Goal: Transaction & Acquisition: Book appointment/travel/reservation

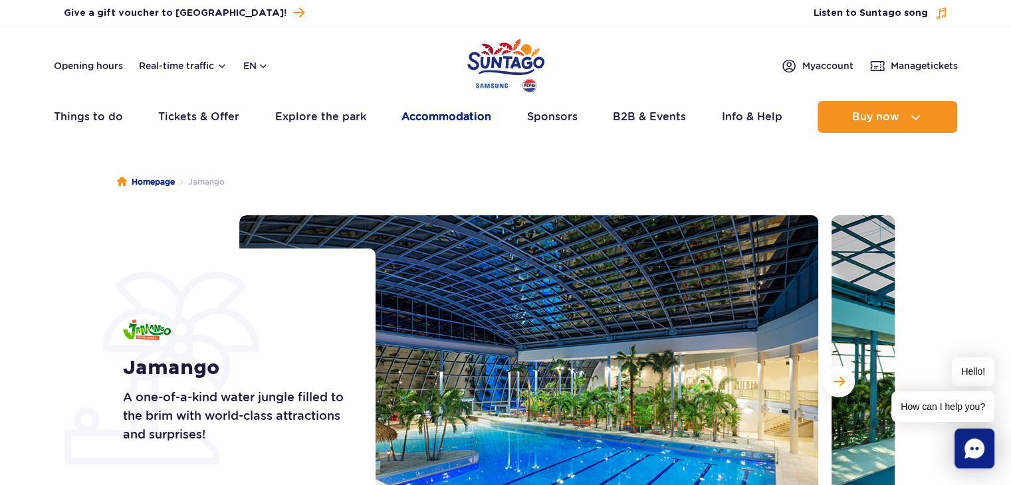
click at [418, 115] on link "Accommodation" at bounding box center [446, 117] width 90 height 32
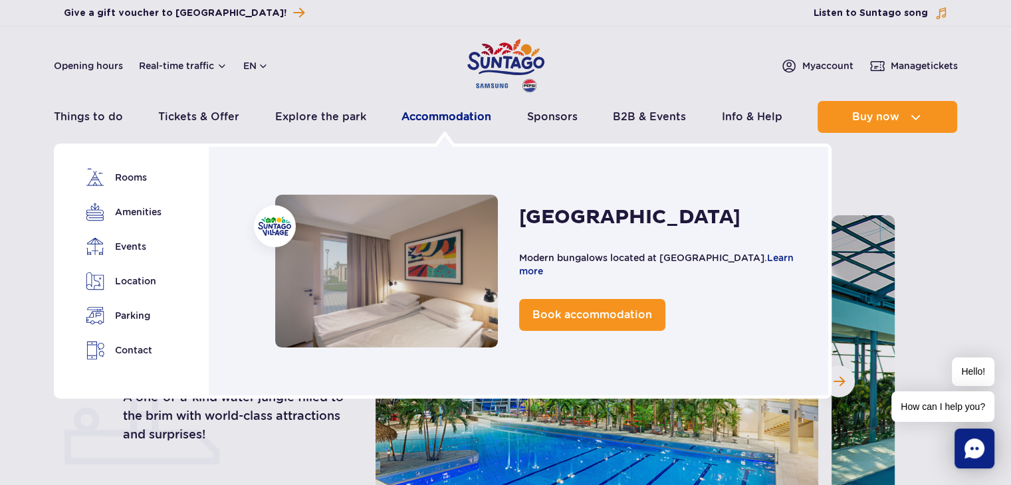
click at [450, 118] on link "Accommodation" at bounding box center [446, 117] width 90 height 32
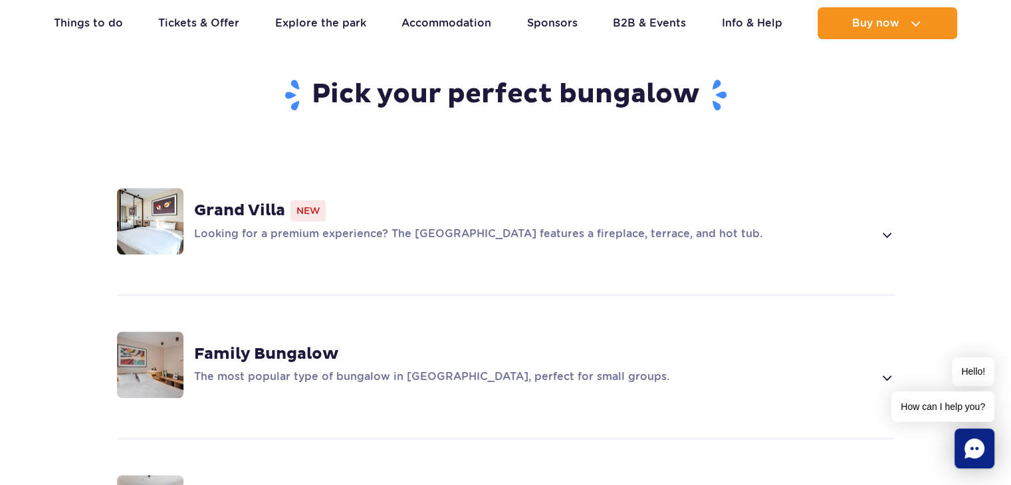
scroll to position [930, 0]
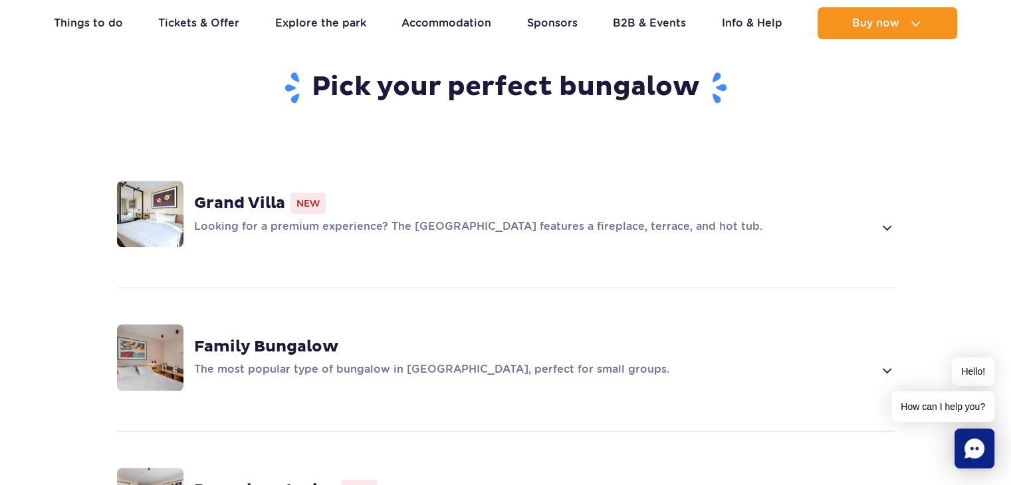
click at [870, 219] on p "Looking for a premium experience? The [GEOGRAPHIC_DATA] features a fireplace, t…" at bounding box center [534, 227] width 680 height 16
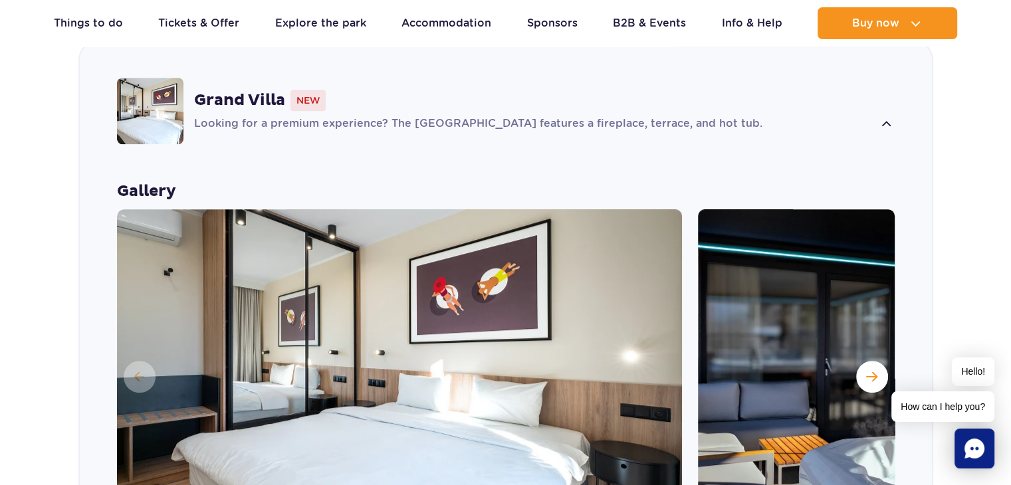
scroll to position [1161, 0]
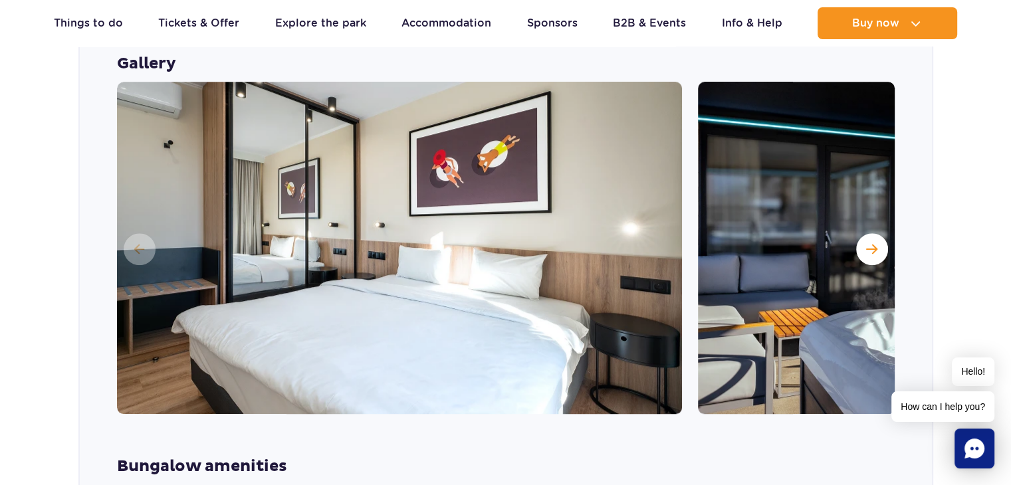
click at [893, 227] on img at bounding box center [980, 248] width 565 height 332
click at [880, 233] on button "Next slide" at bounding box center [872, 249] width 32 height 32
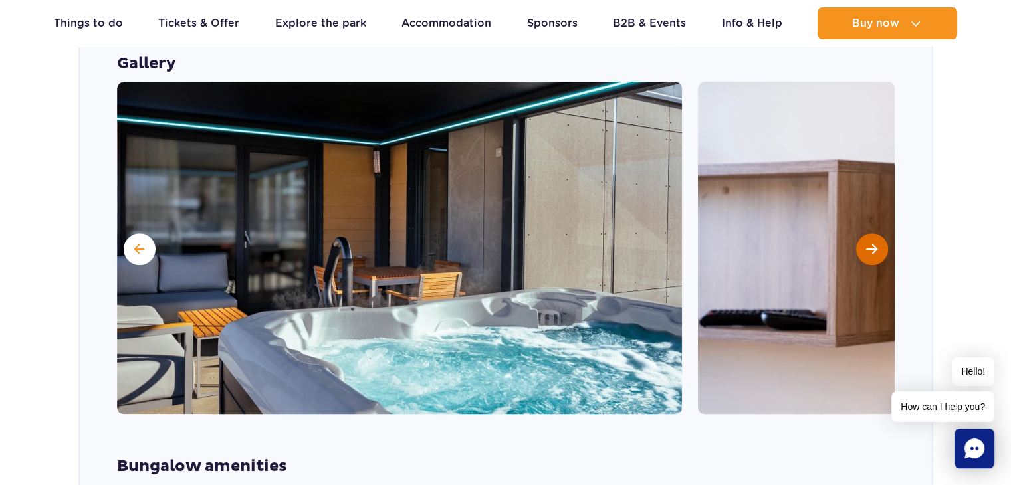
click at [880, 233] on button "Next slide" at bounding box center [872, 249] width 32 height 32
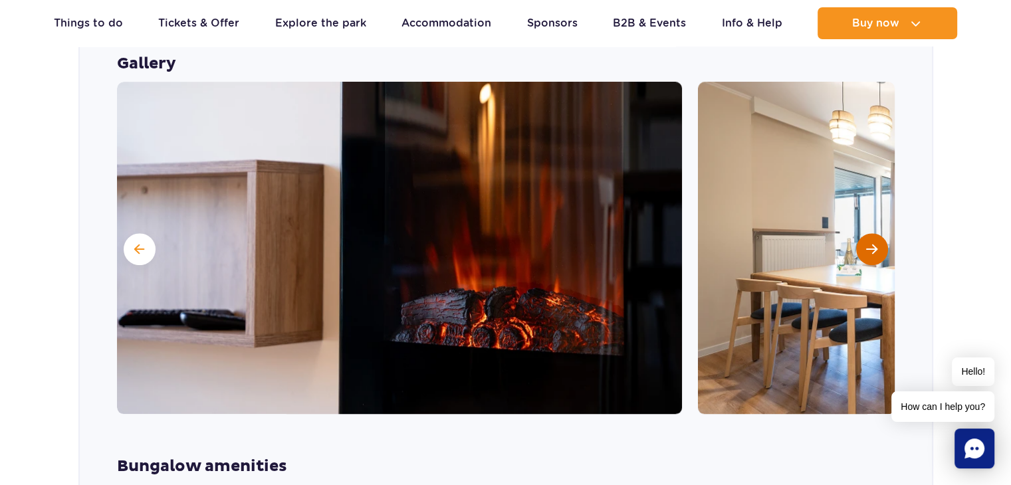
click at [878, 233] on button "Next slide" at bounding box center [872, 249] width 32 height 32
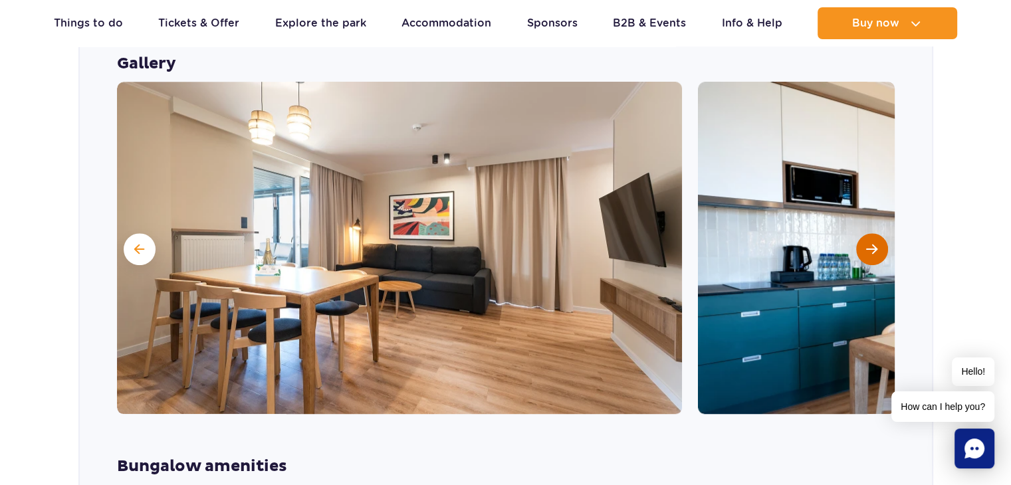
click at [878, 233] on button "Next slide" at bounding box center [872, 249] width 32 height 32
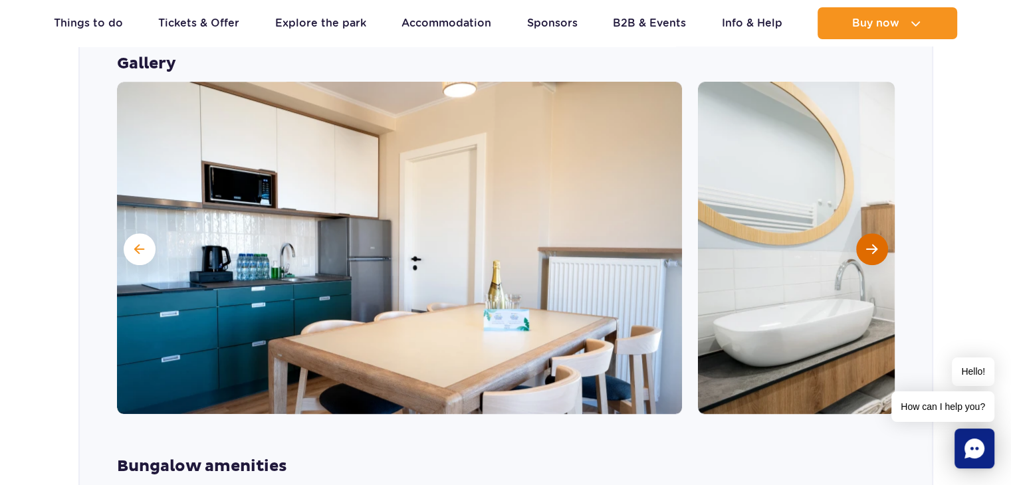
click at [878, 233] on button "Next slide" at bounding box center [872, 249] width 32 height 32
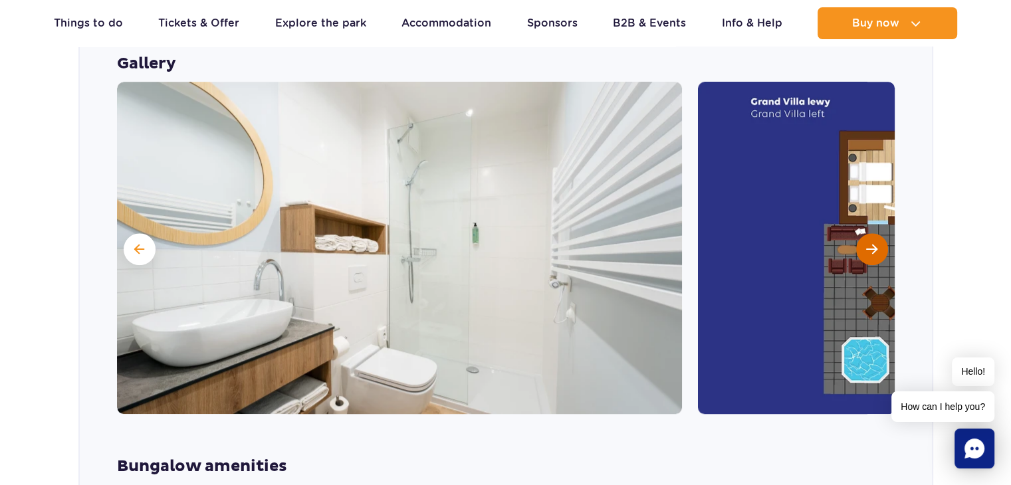
click at [878, 233] on button "Next slide" at bounding box center [872, 249] width 32 height 32
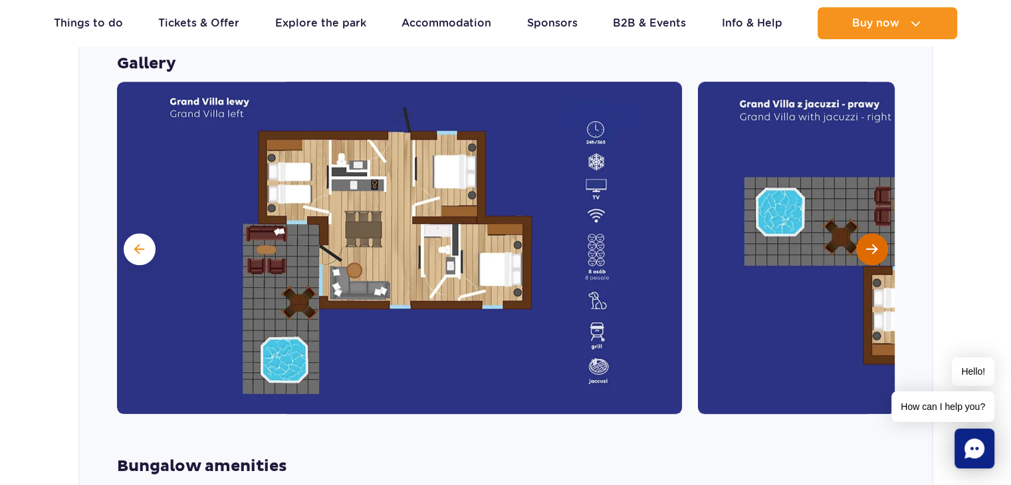
click at [878, 233] on button "Next slide" at bounding box center [872, 249] width 32 height 32
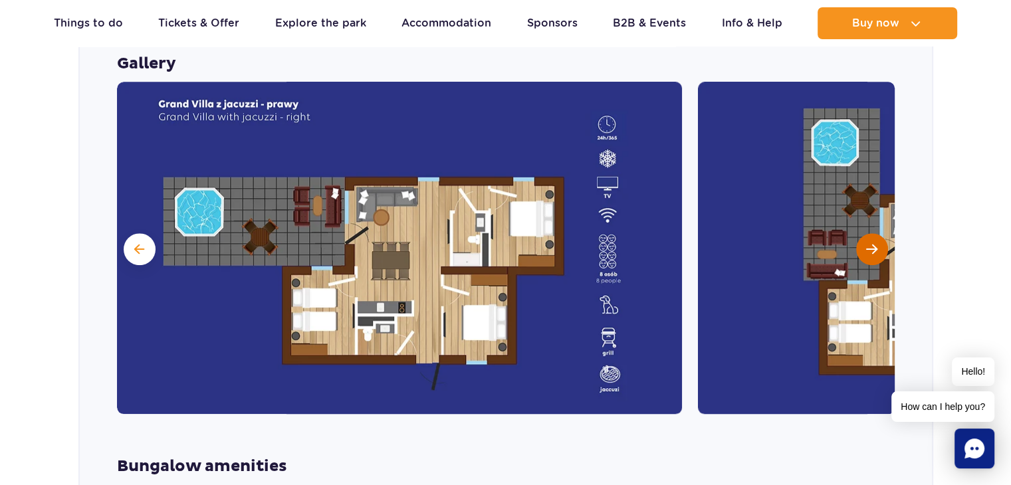
click at [869, 243] on span "Next slide" at bounding box center [871, 249] width 11 height 12
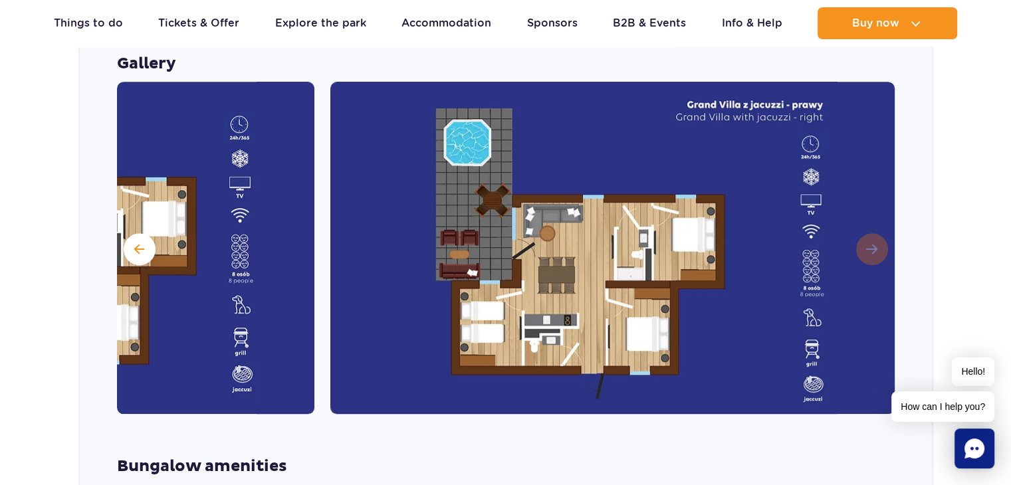
click at [869, 230] on img at bounding box center [612, 248] width 565 height 332
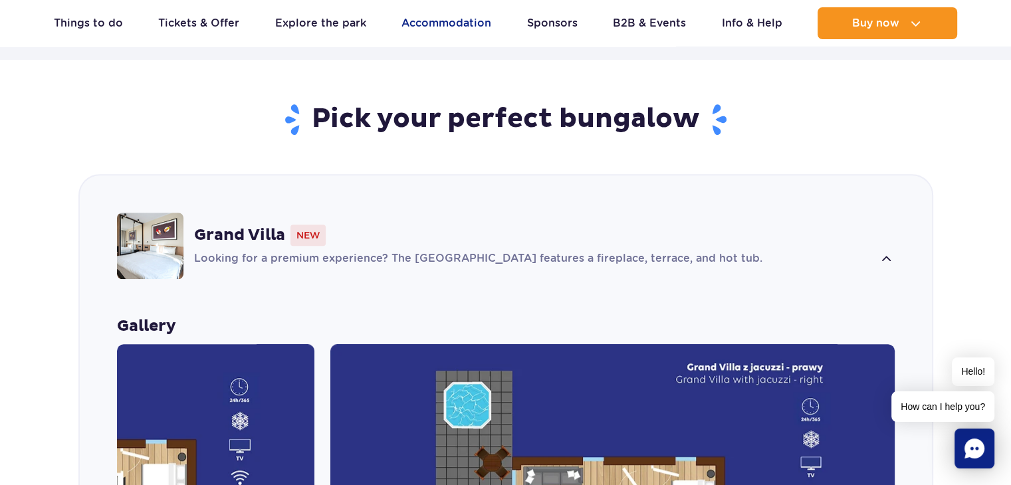
scroll to position [895, 0]
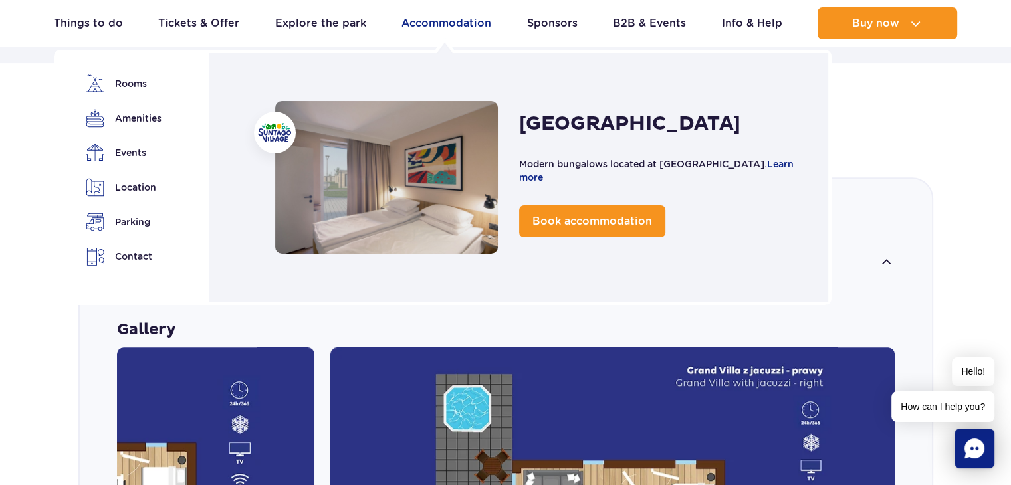
click at [439, 25] on link "Accommodation" at bounding box center [446, 23] width 90 height 32
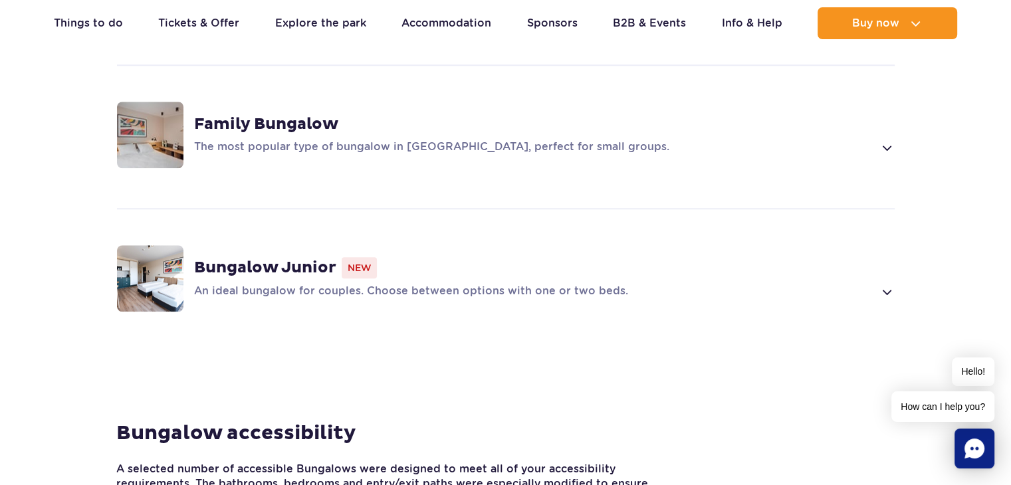
scroll to position [1130, 0]
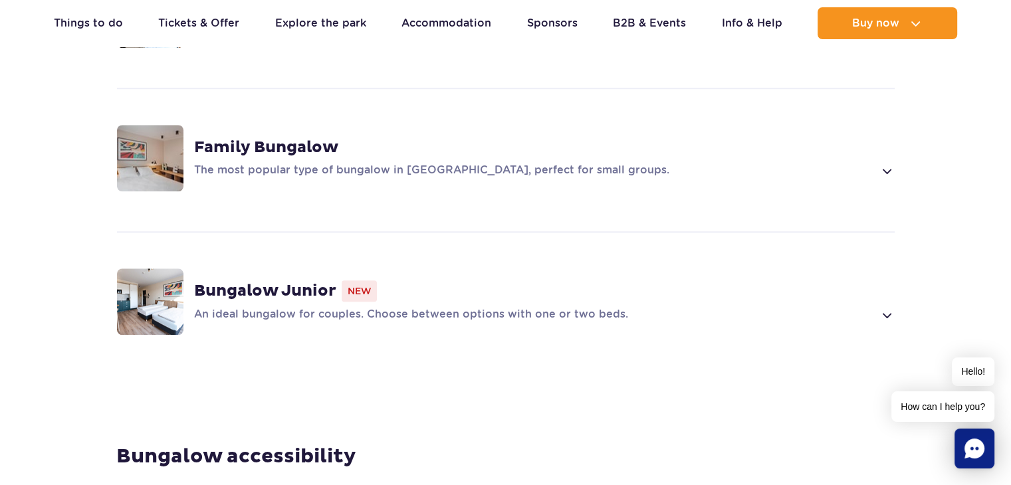
click at [898, 296] on div "Bungalow Junior New An ideal bungalow for couples. Choose between options with …" at bounding box center [506, 301] width 852 height 141
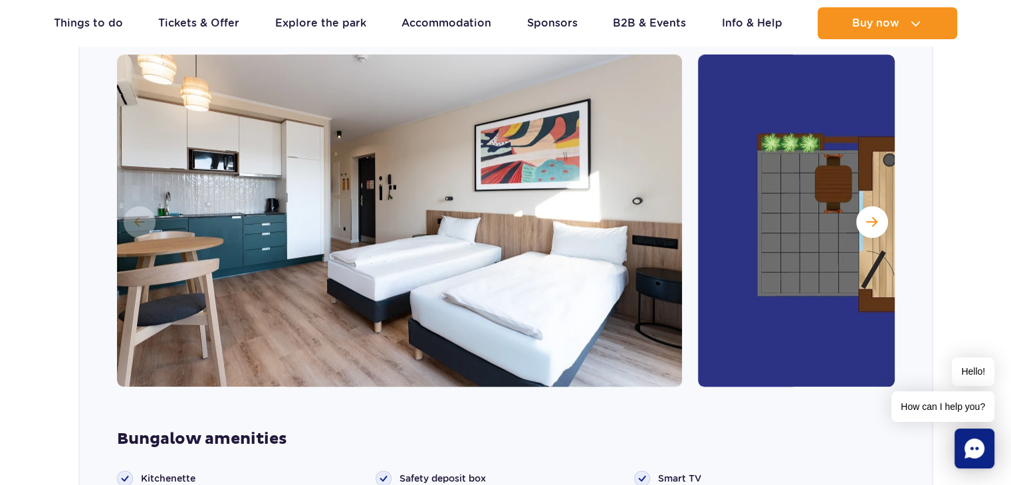
scroll to position [1477, 0]
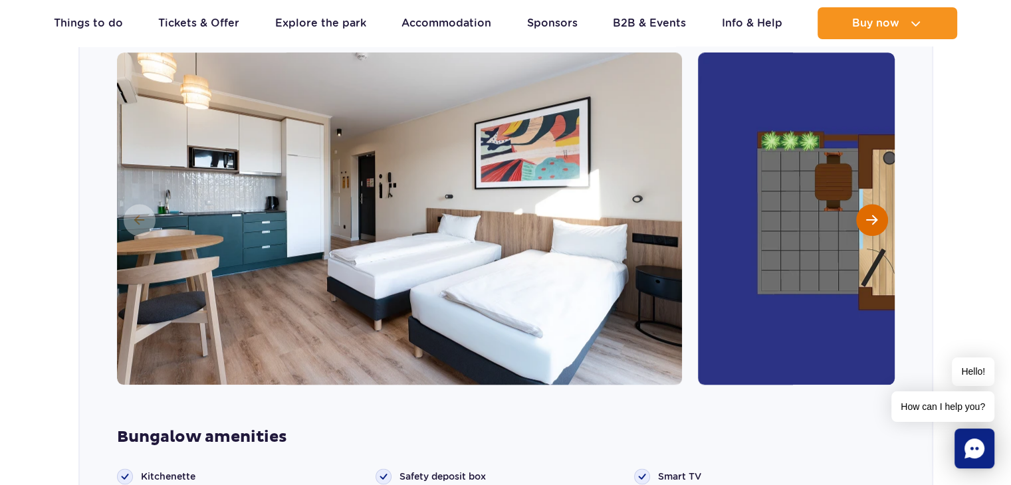
click at [874, 214] on span "Next slide" at bounding box center [871, 220] width 11 height 12
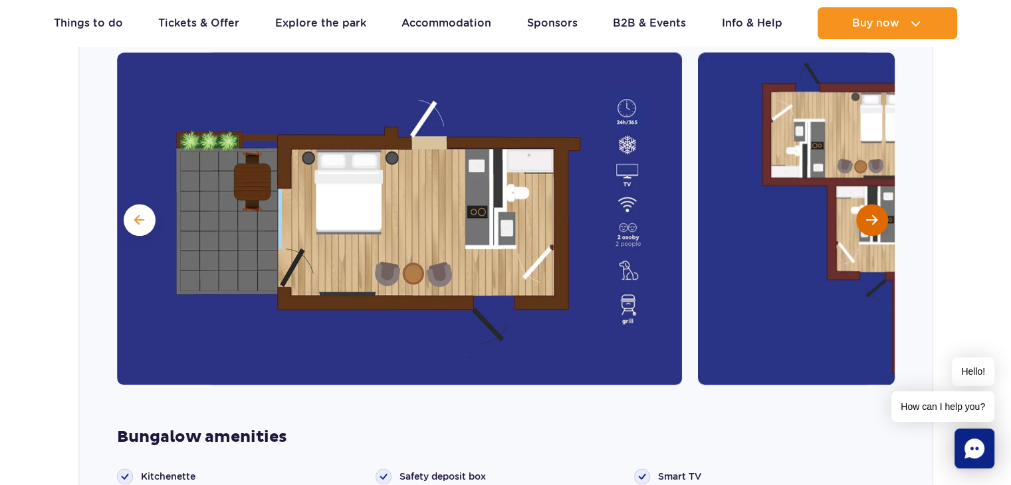
click at [874, 214] on span "Next slide" at bounding box center [871, 220] width 11 height 12
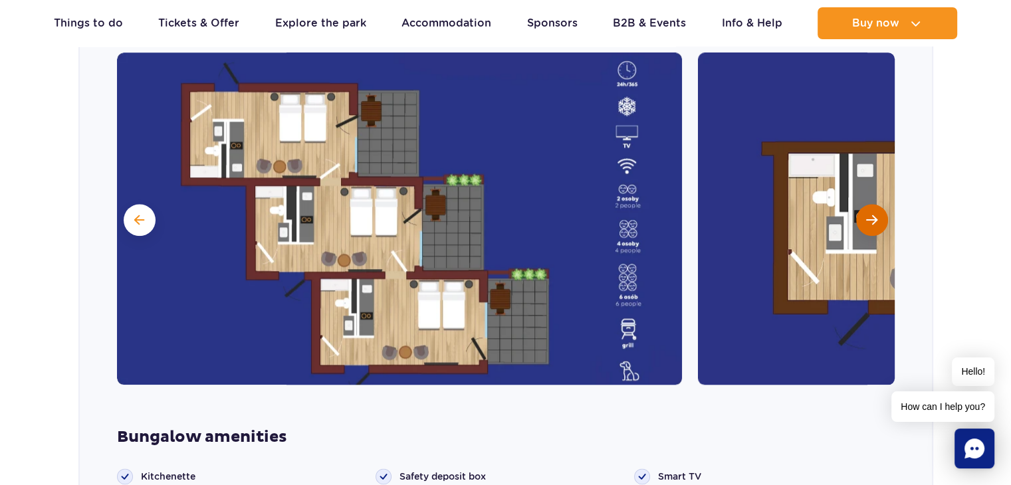
click at [874, 214] on span "Next slide" at bounding box center [871, 220] width 11 height 12
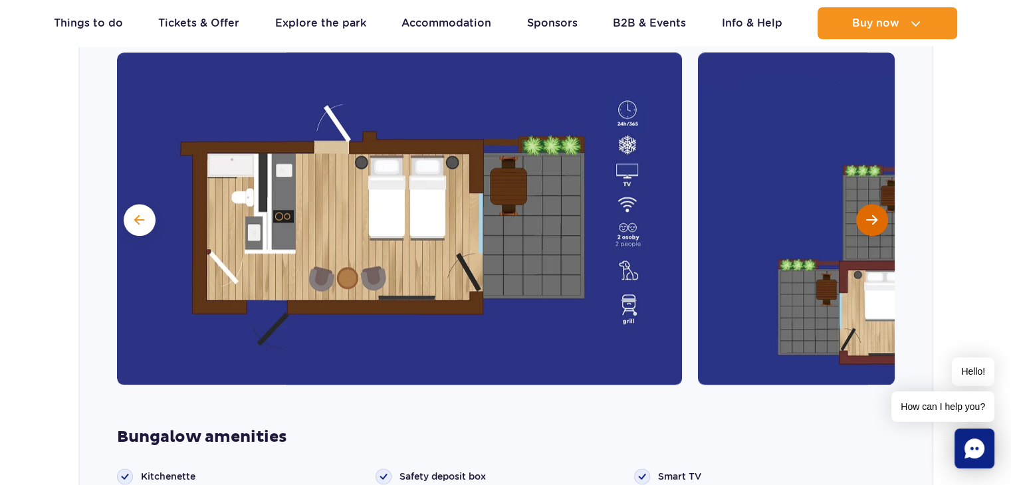
click at [874, 214] on span "Next slide" at bounding box center [871, 220] width 11 height 12
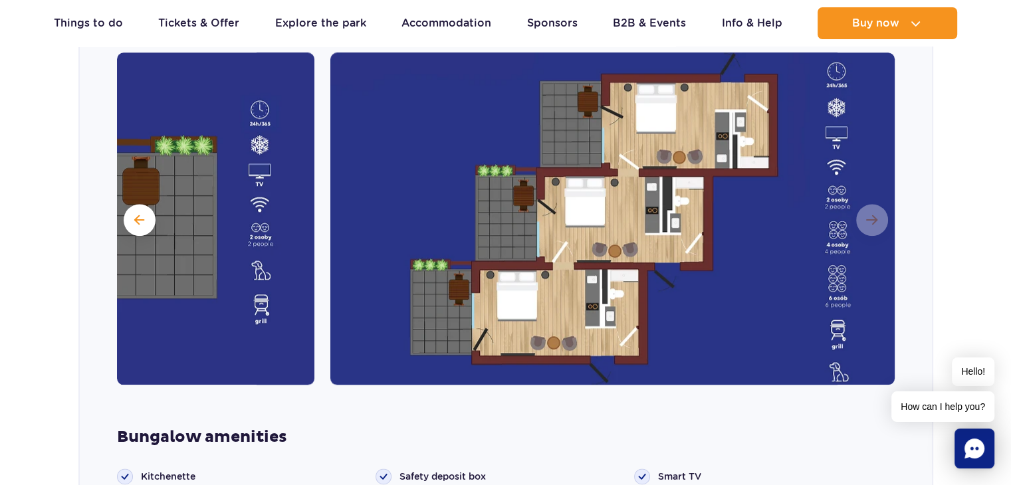
click at [874, 201] on img at bounding box center [612, 218] width 565 height 332
click at [877, 198] on img at bounding box center [612, 218] width 565 height 332
click at [877, 191] on img at bounding box center [612, 218] width 565 height 332
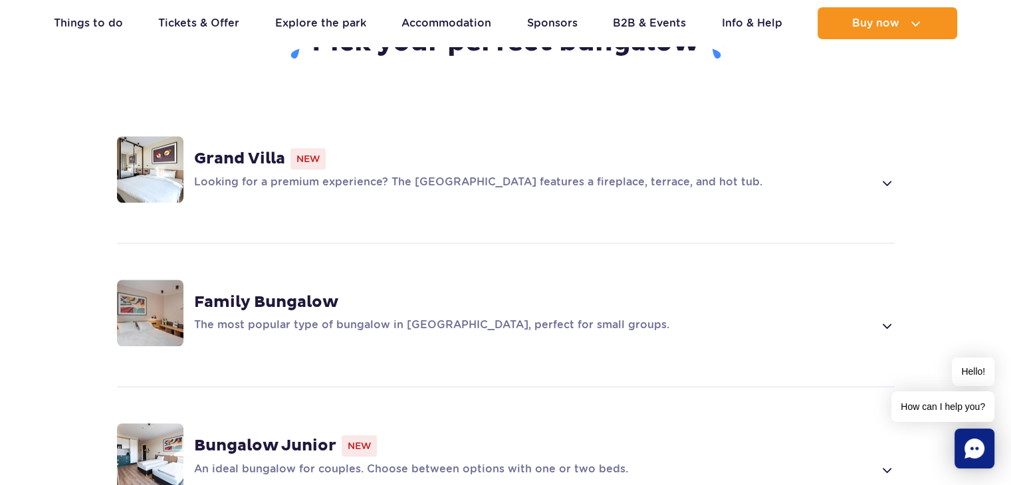
scroll to position [1063, 0]
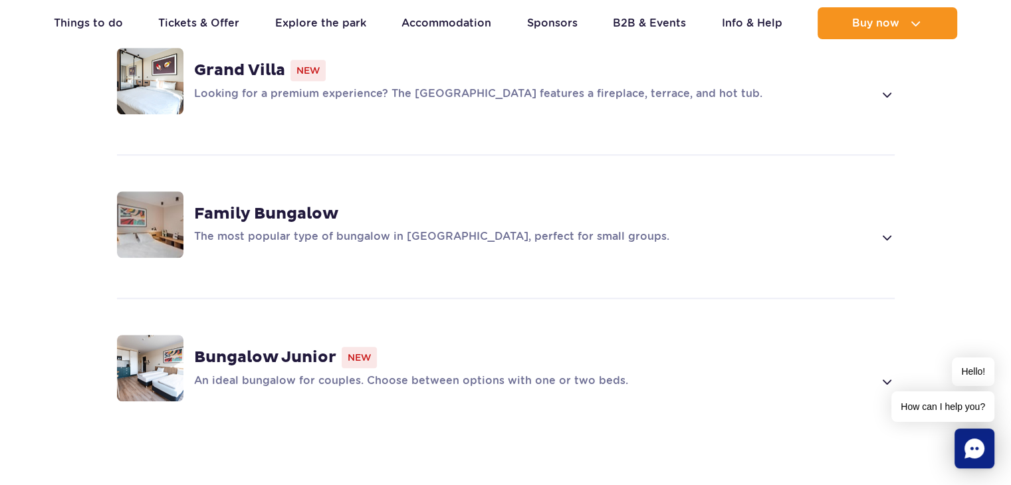
click at [457, 204] on div "Family Bungalow" at bounding box center [544, 214] width 700 height 20
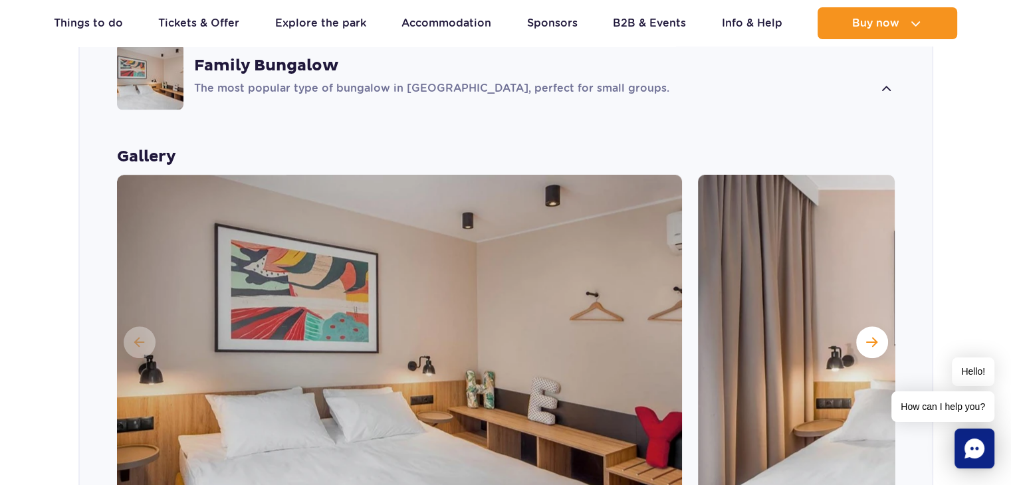
scroll to position [1268, 0]
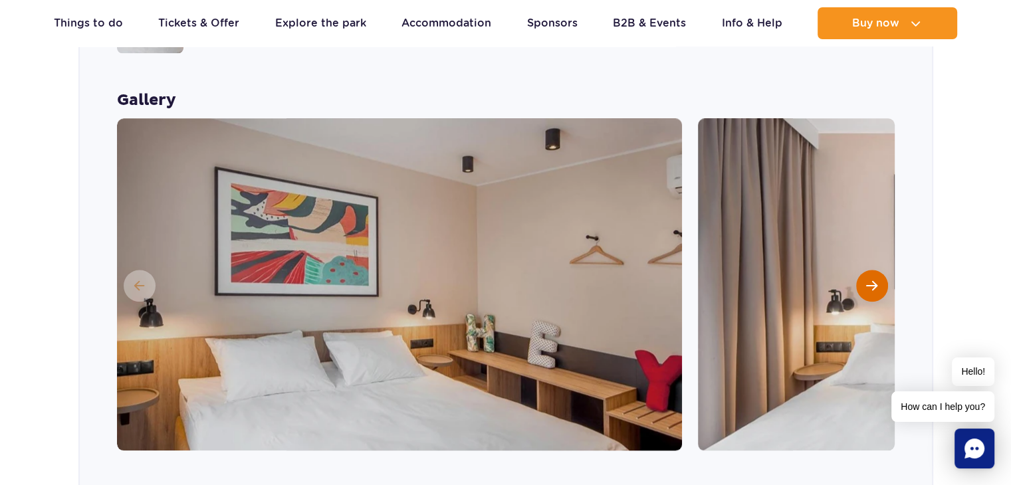
click at [878, 270] on button "Next slide" at bounding box center [872, 286] width 32 height 32
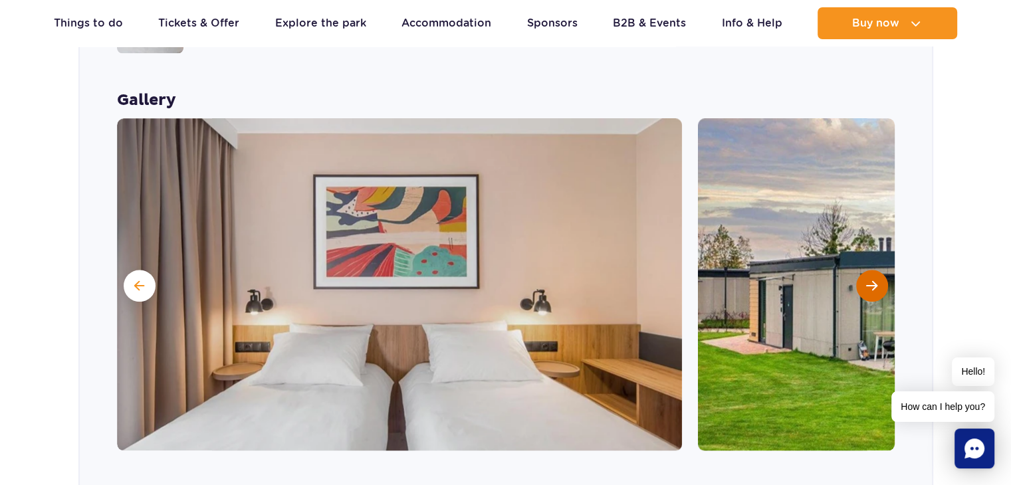
click at [874, 280] on span "Next slide" at bounding box center [871, 286] width 11 height 12
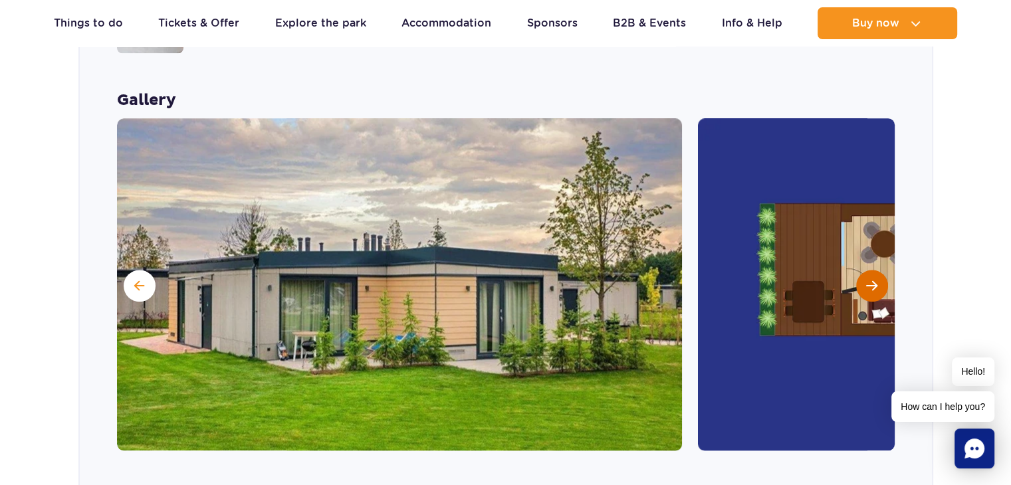
click at [874, 280] on span "Next slide" at bounding box center [871, 286] width 11 height 12
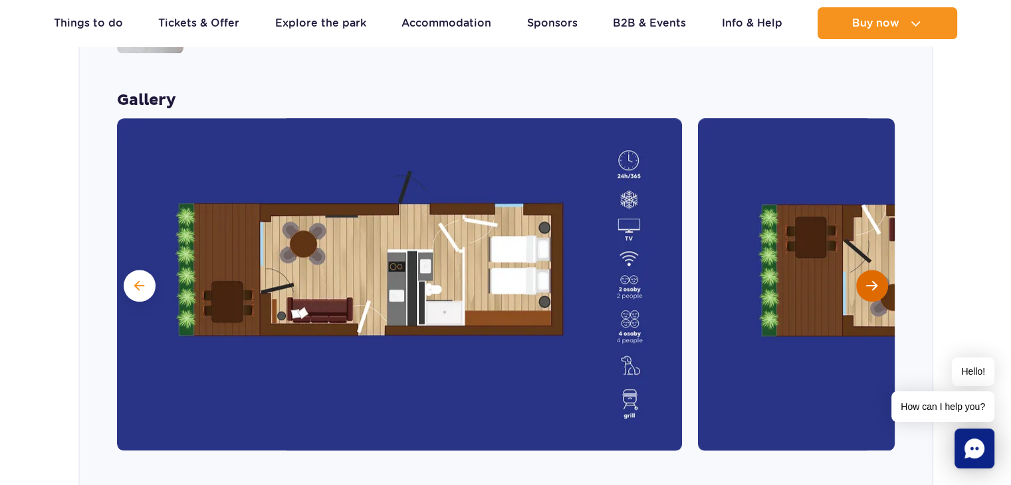
click at [875, 280] on span "Next slide" at bounding box center [871, 286] width 11 height 12
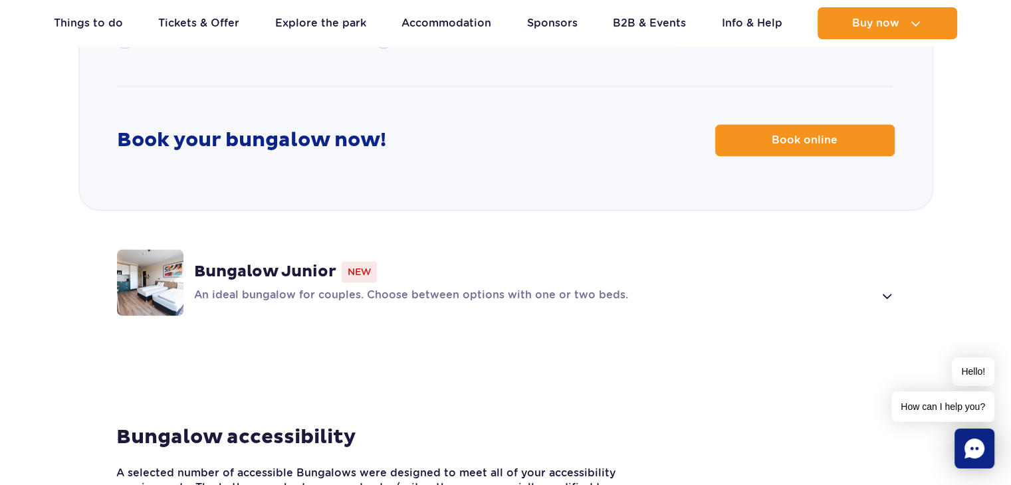
scroll to position [1866, 0]
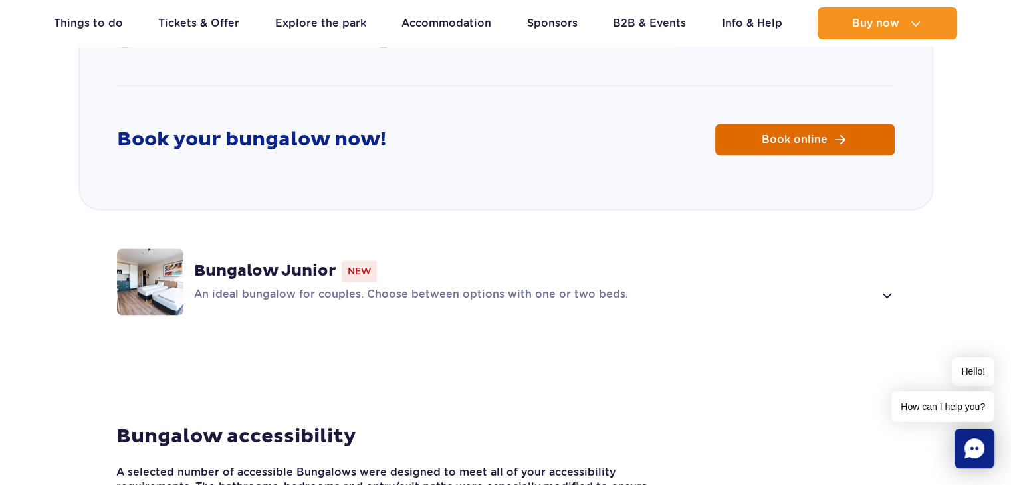
click at [773, 126] on link "Book online" at bounding box center [804, 140] width 179 height 32
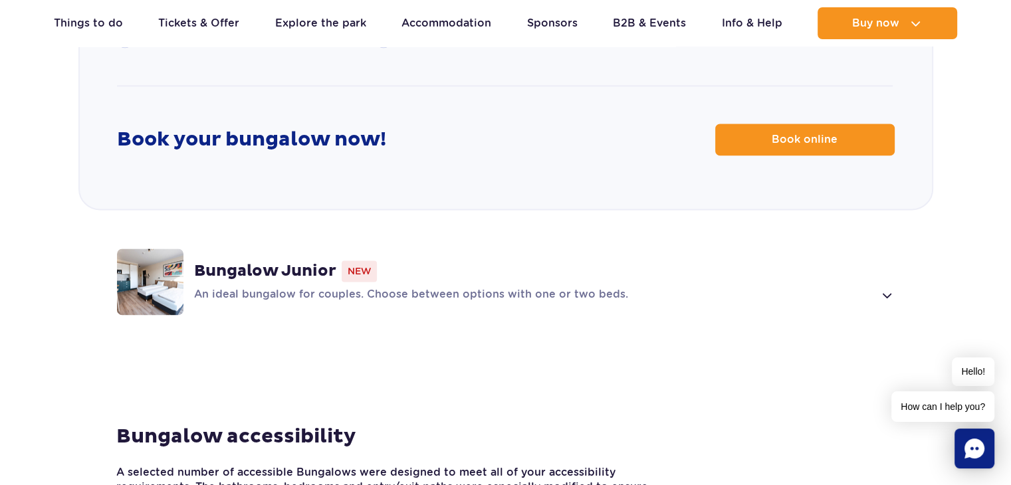
click at [611, 287] on p "An ideal bungalow for couples. Choose between options with one or two beds." at bounding box center [534, 295] width 680 height 16
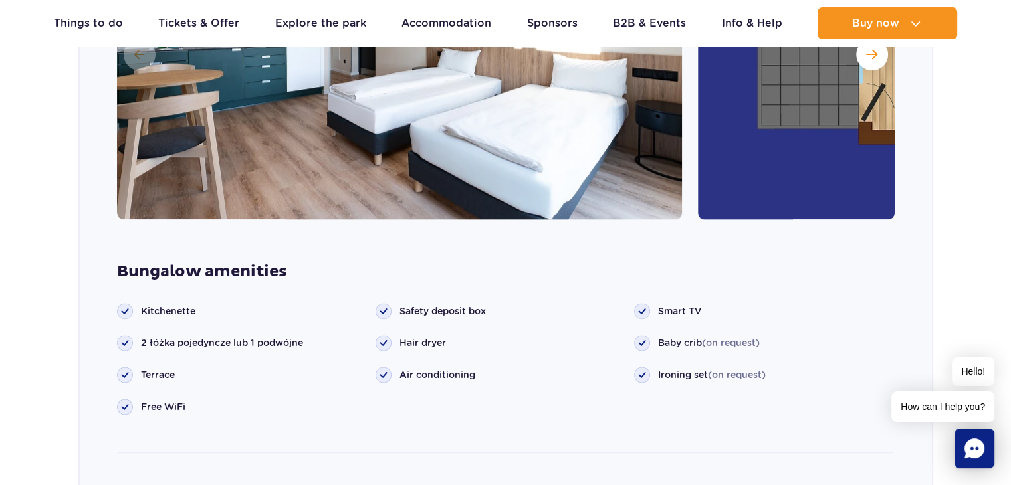
scroll to position [1743, 0]
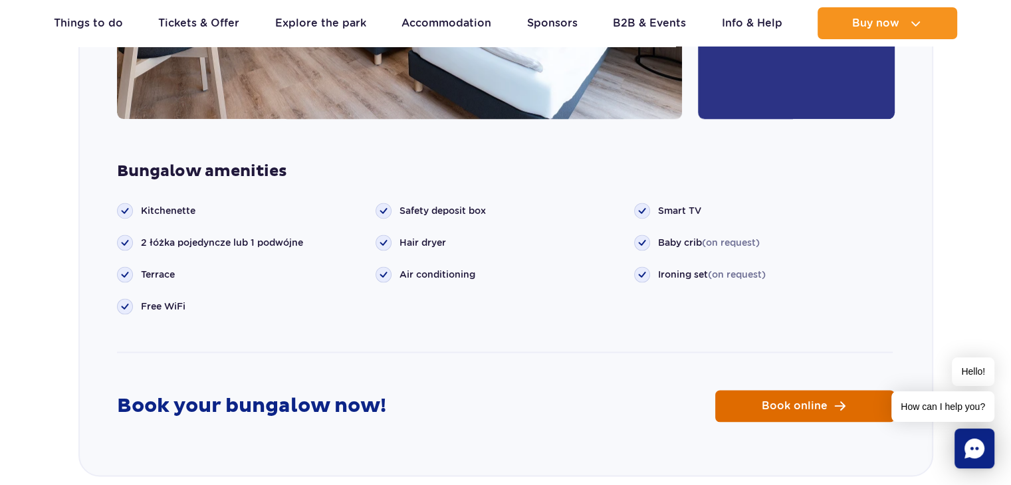
click at [796, 390] on link "Book online" at bounding box center [804, 406] width 179 height 32
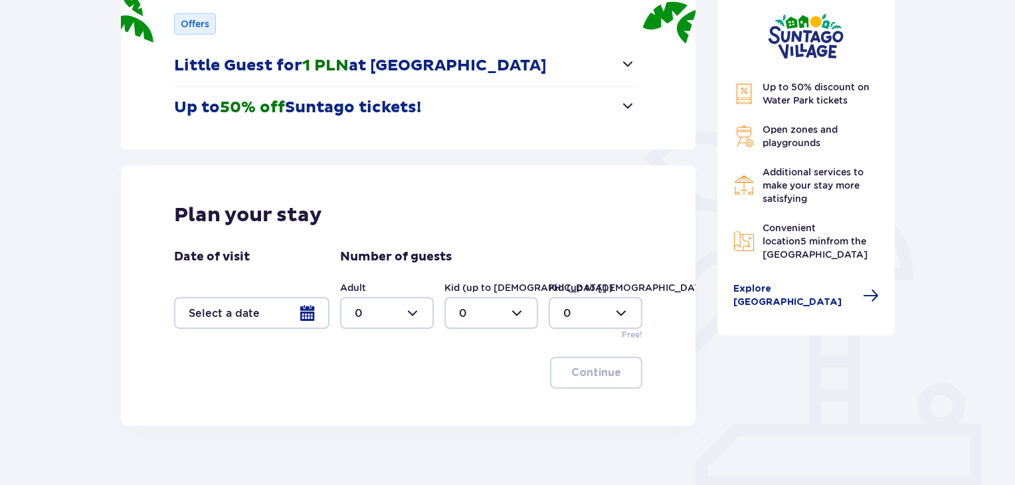
scroll to position [199, 0]
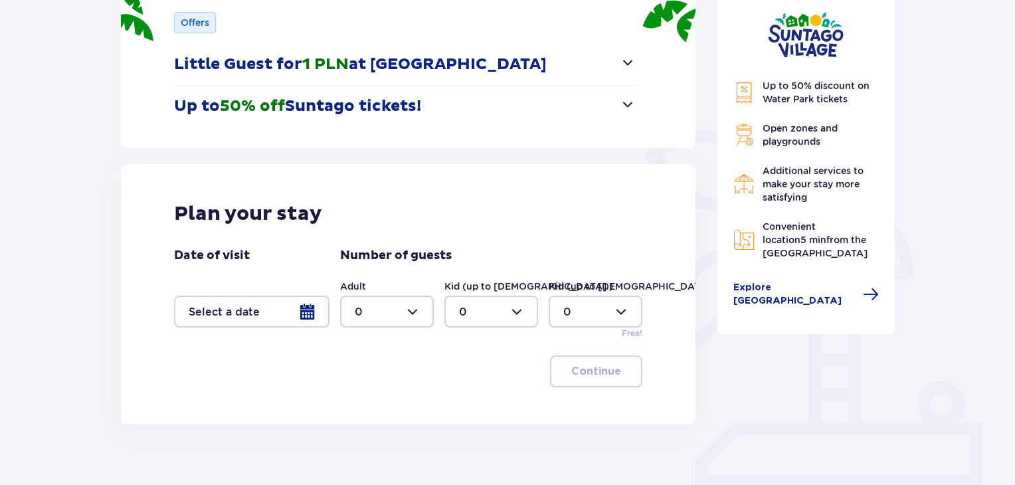
click at [270, 314] on div at bounding box center [251, 312] width 155 height 32
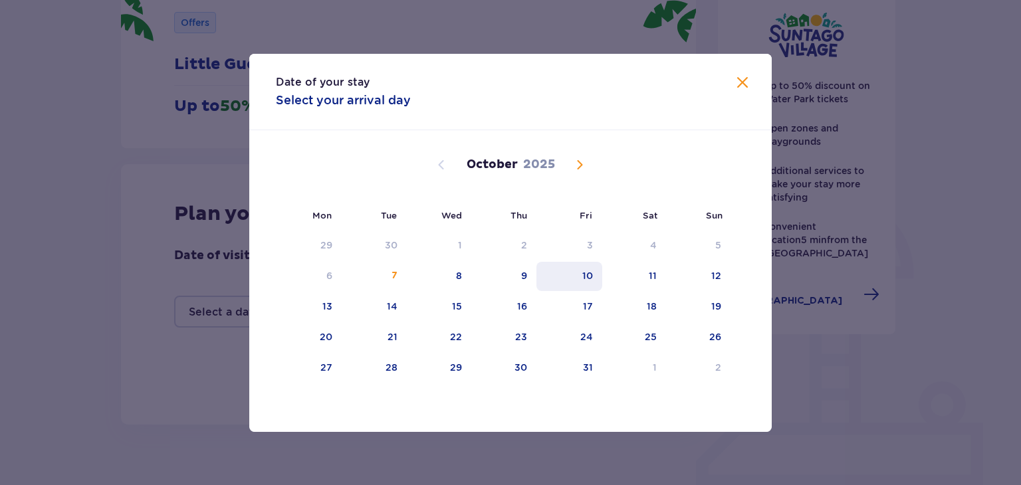
click at [587, 277] on div "10" at bounding box center [587, 275] width 11 height 13
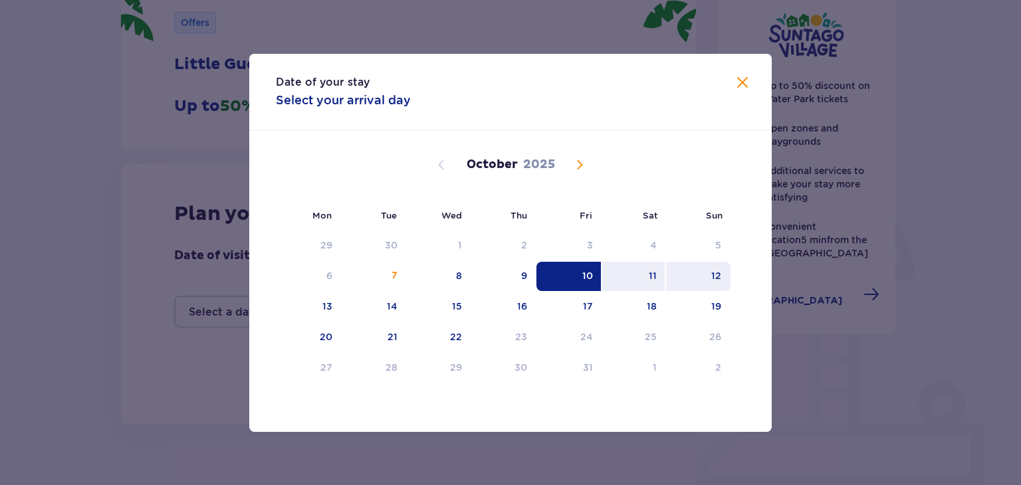
click at [715, 280] on div "12" at bounding box center [716, 275] width 10 height 13
type input "[DATE] - [DATE]"
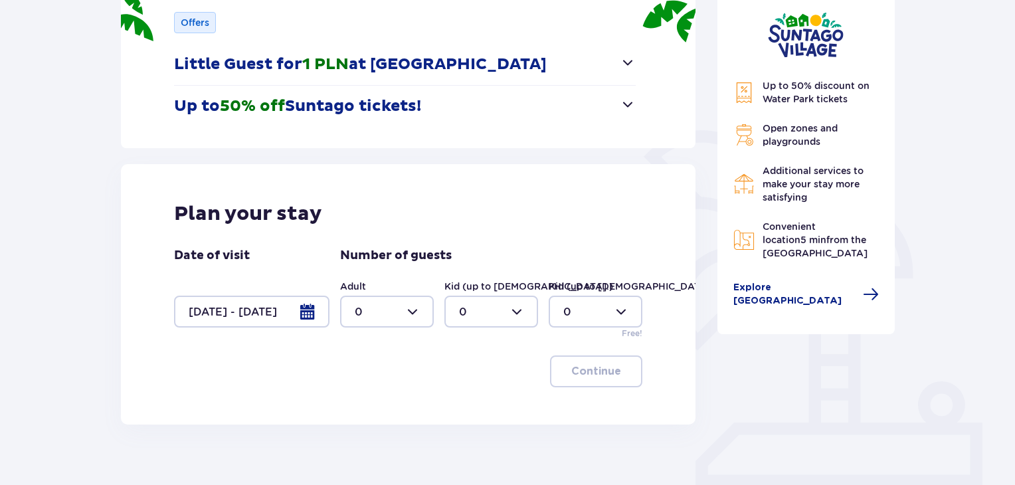
click at [383, 308] on div at bounding box center [387, 312] width 94 height 32
click at [372, 401] on div "2" at bounding box center [387, 408] width 64 height 15
type input "2"
click at [600, 376] on p "Continue" at bounding box center [596, 371] width 50 height 15
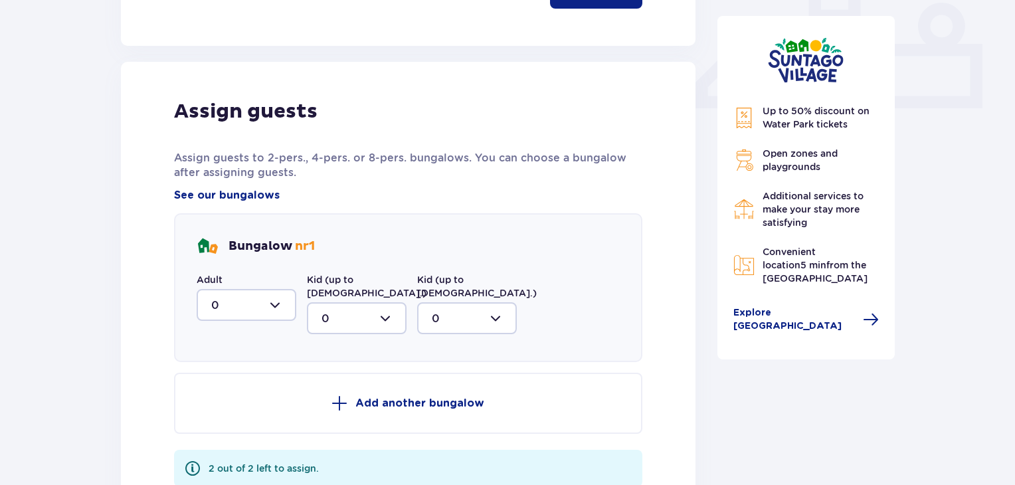
scroll to position [596, 0]
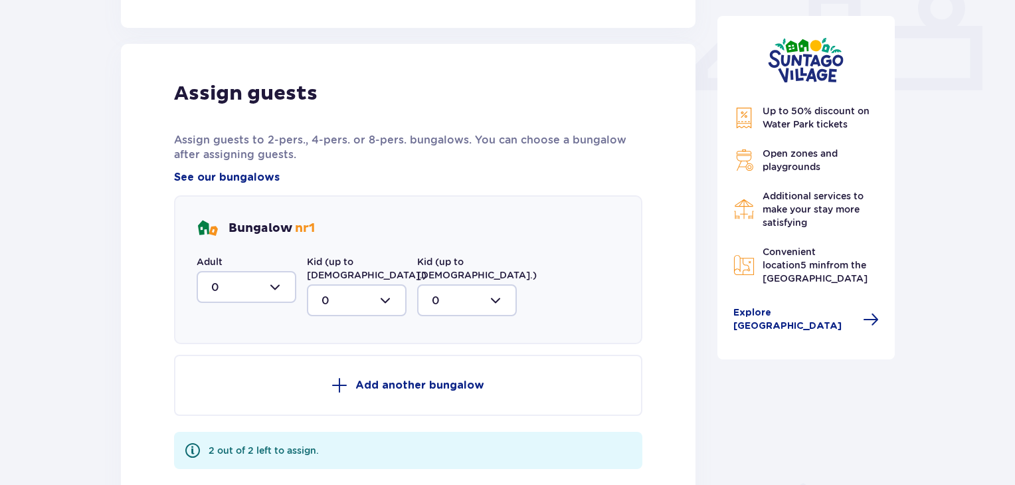
click at [227, 290] on div at bounding box center [247, 287] width 100 height 32
click at [228, 380] on div "2" at bounding box center [246, 383] width 70 height 15
type input "2"
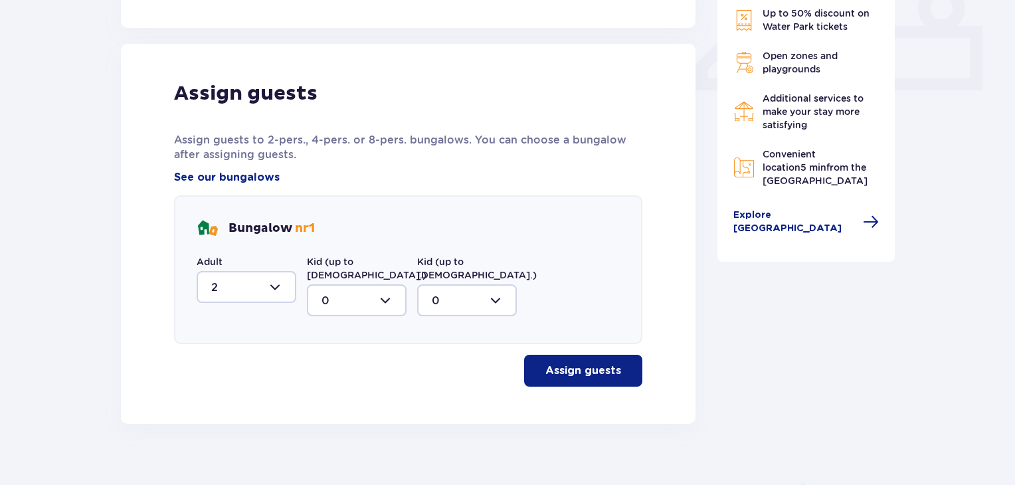
click at [583, 363] on p "Assign guests" at bounding box center [584, 370] width 76 height 15
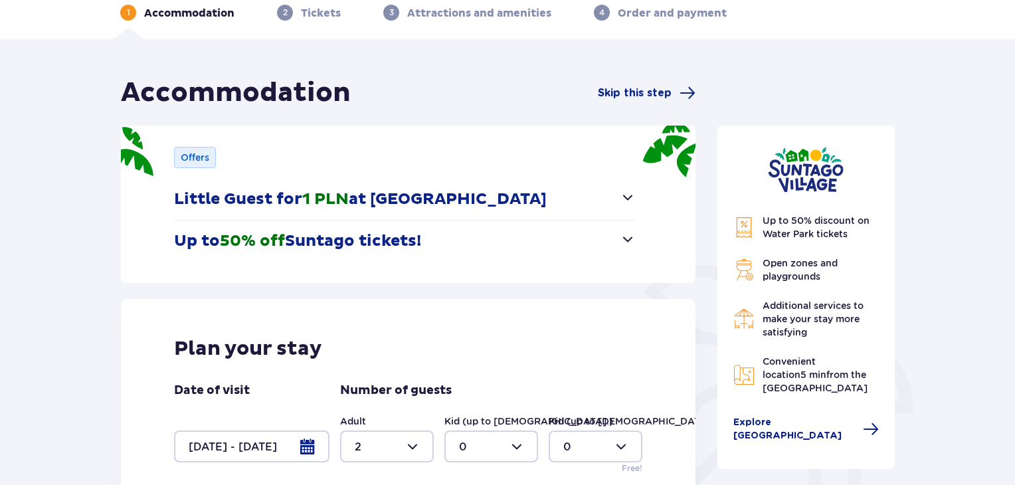
scroll to position [66, 0]
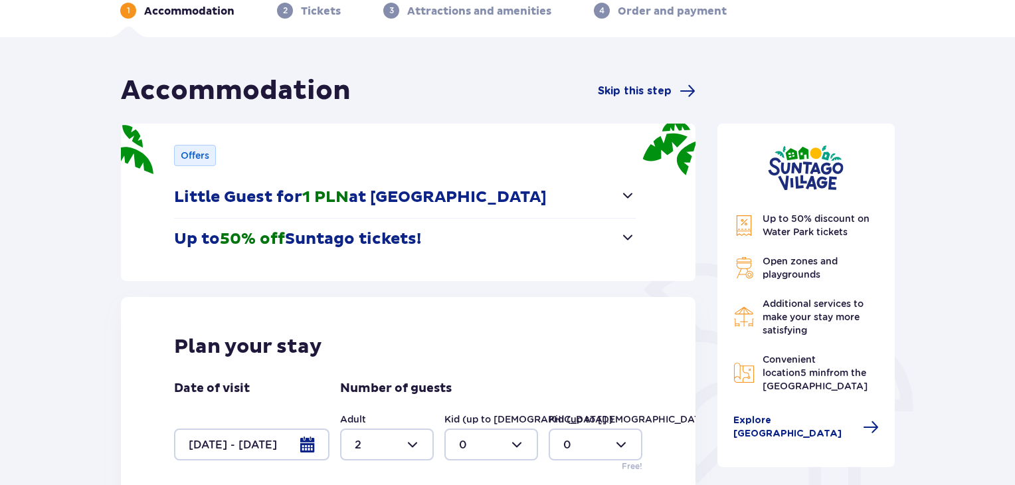
drag, startPoint x: 276, startPoint y: 104, endPoint x: 289, endPoint y: 104, distance: 12.6
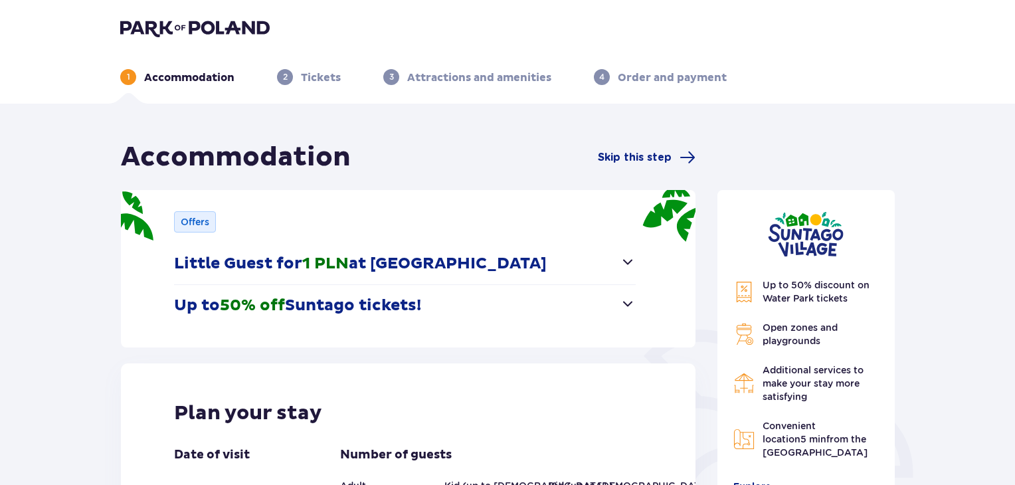
scroll to position [0, 0]
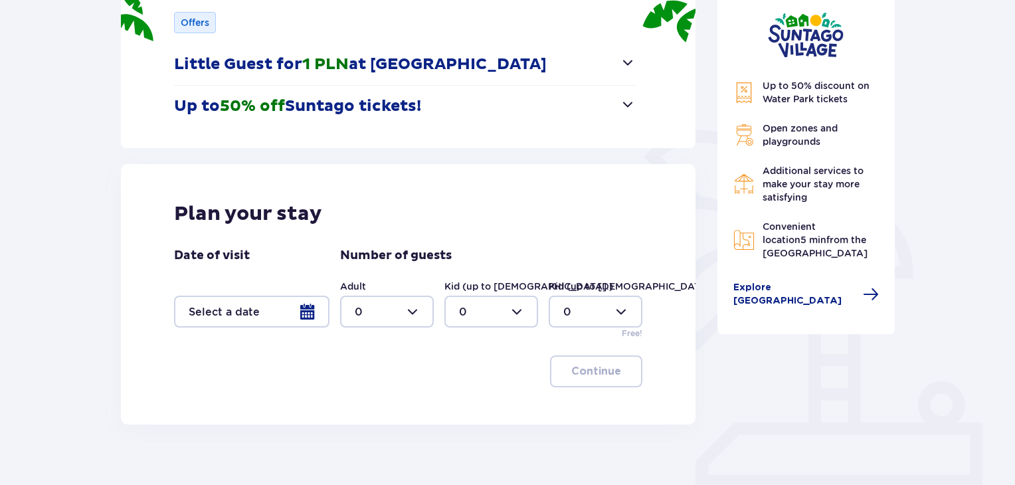
scroll to position [266, 0]
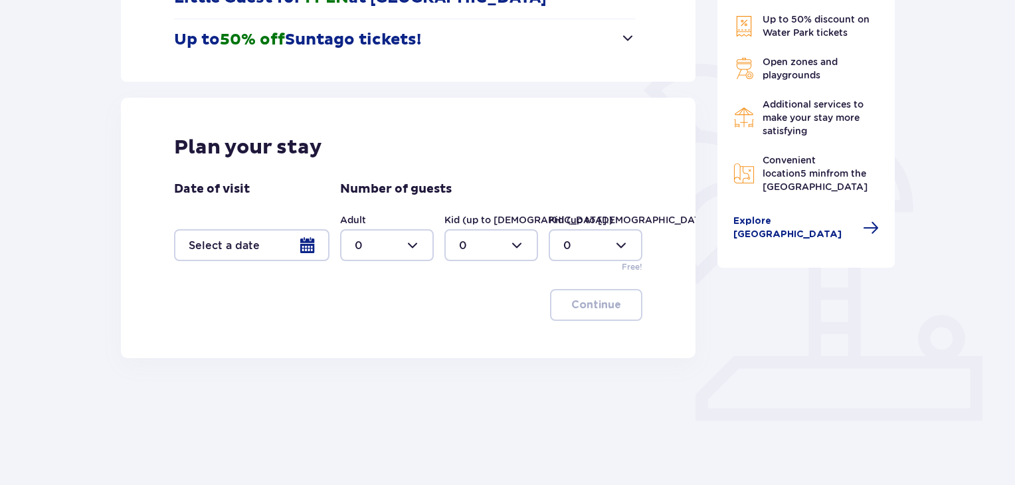
click at [266, 235] on div at bounding box center [251, 245] width 155 height 32
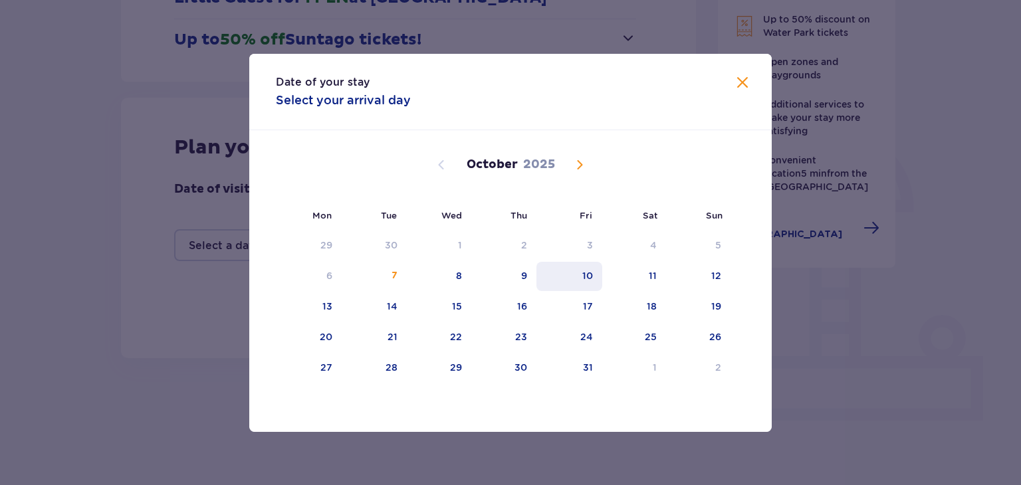
click at [580, 279] on div "10" at bounding box center [569, 276] width 66 height 29
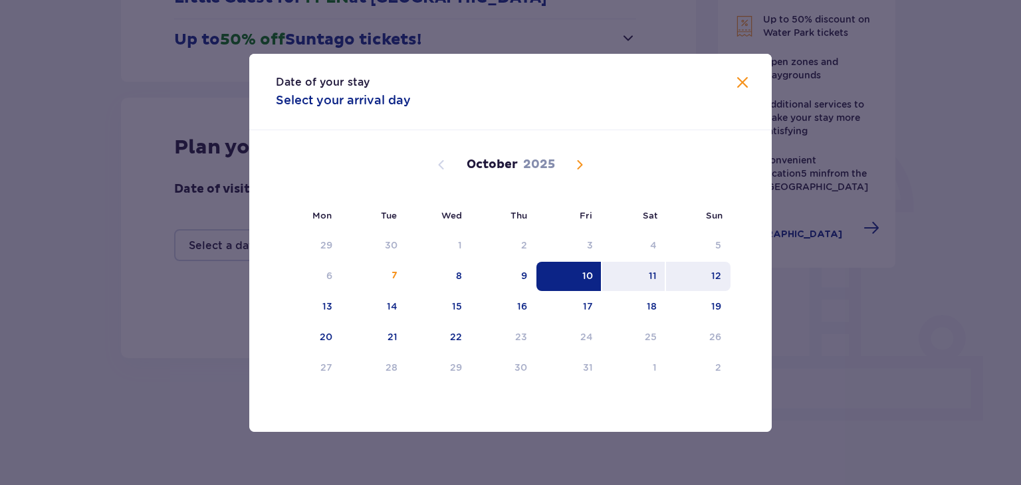
click at [721, 274] on div "12" at bounding box center [698, 276] width 64 height 29
type input "[DATE] - [DATE]"
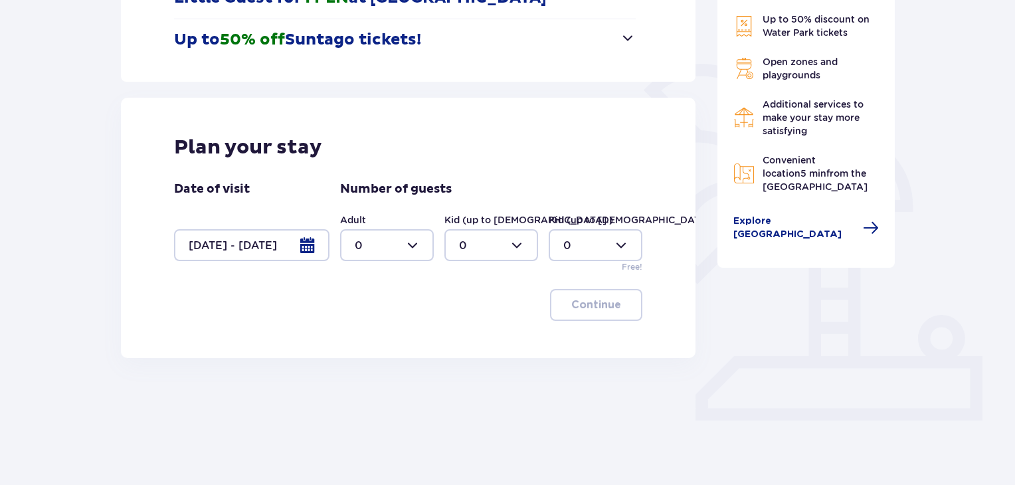
click at [375, 248] on div at bounding box center [387, 245] width 94 height 32
click at [381, 344] on div "2" at bounding box center [387, 341] width 64 height 15
type input "2"
click at [605, 308] on p "Continue" at bounding box center [596, 305] width 50 height 15
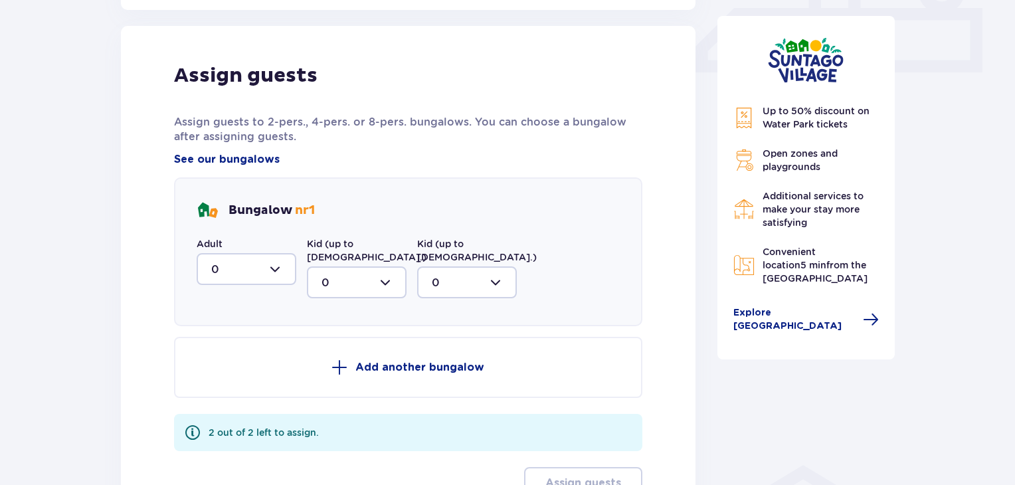
scroll to position [623, 0]
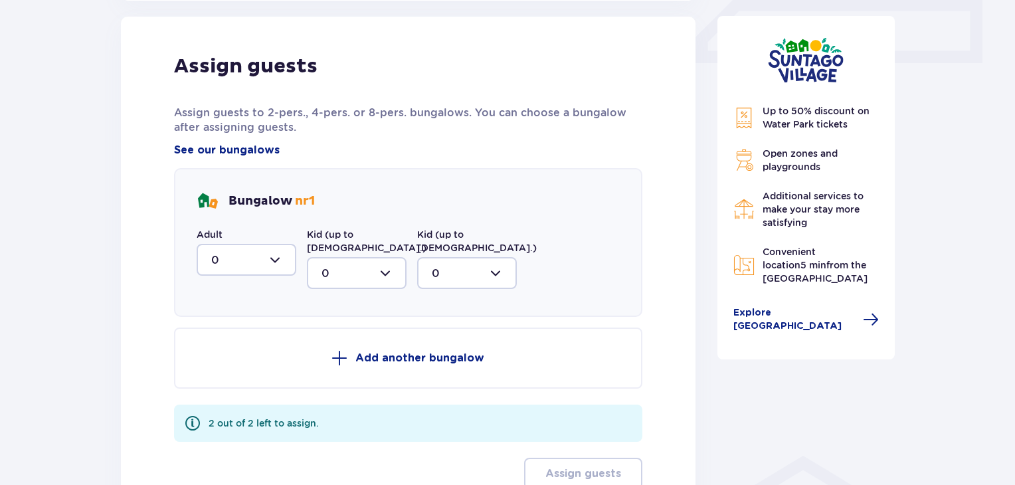
click at [244, 257] on div at bounding box center [247, 260] width 100 height 32
click at [240, 349] on div "2" at bounding box center [246, 356] width 70 height 15
type input "2"
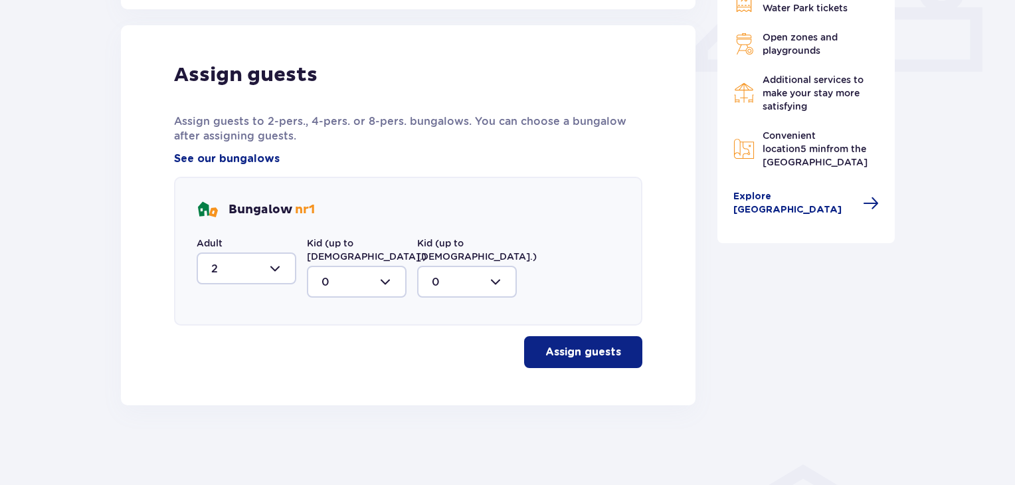
scroll to position [601, 0]
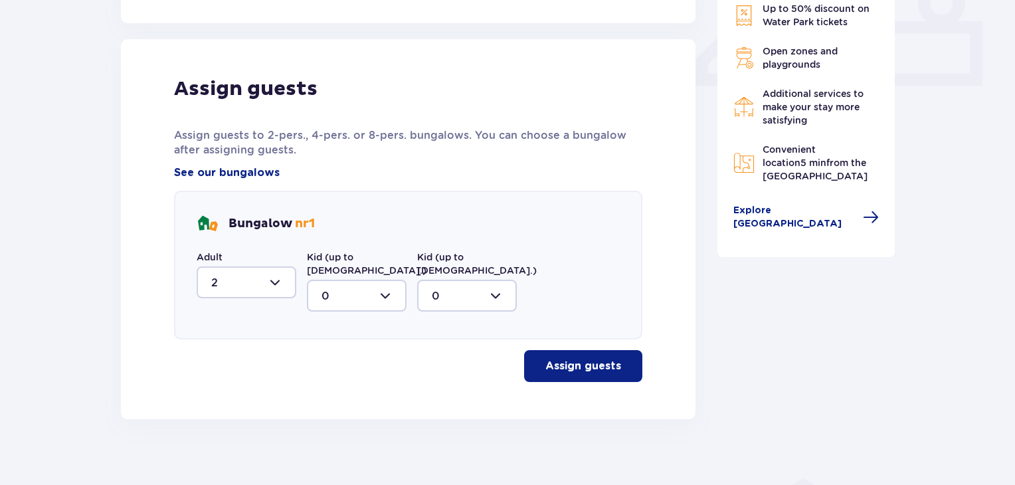
click at [565, 359] on p "Assign guests" at bounding box center [584, 366] width 76 height 15
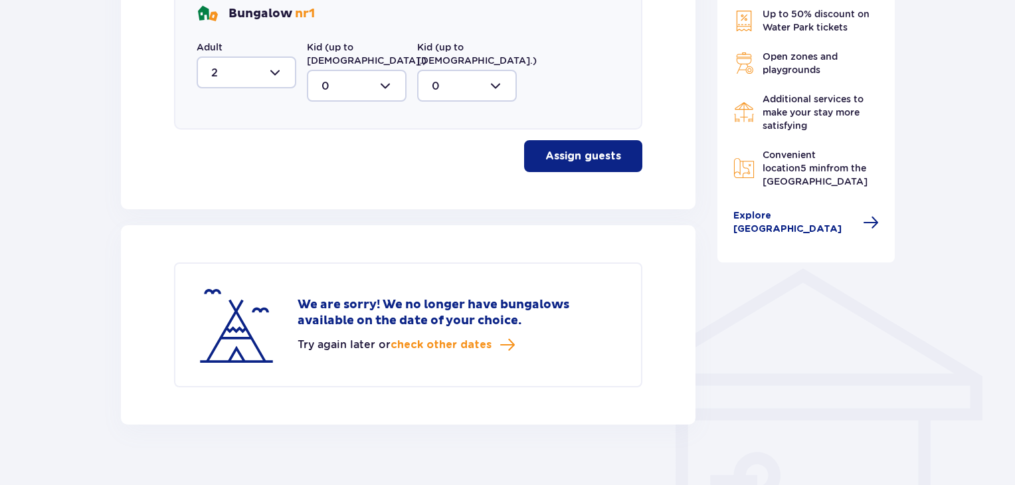
scroll to position [815, 0]
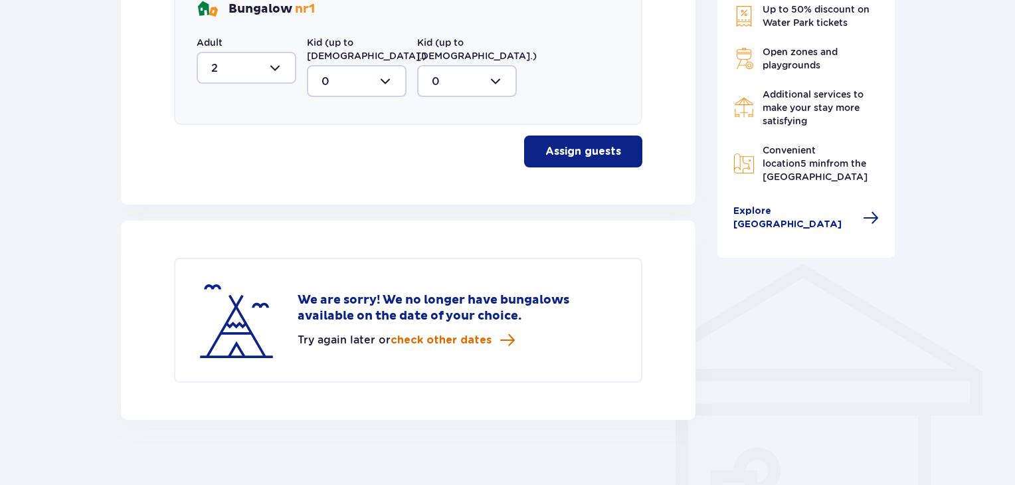
click at [464, 333] on span "check other dates" at bounding box center [441, 340] width 101 height 15
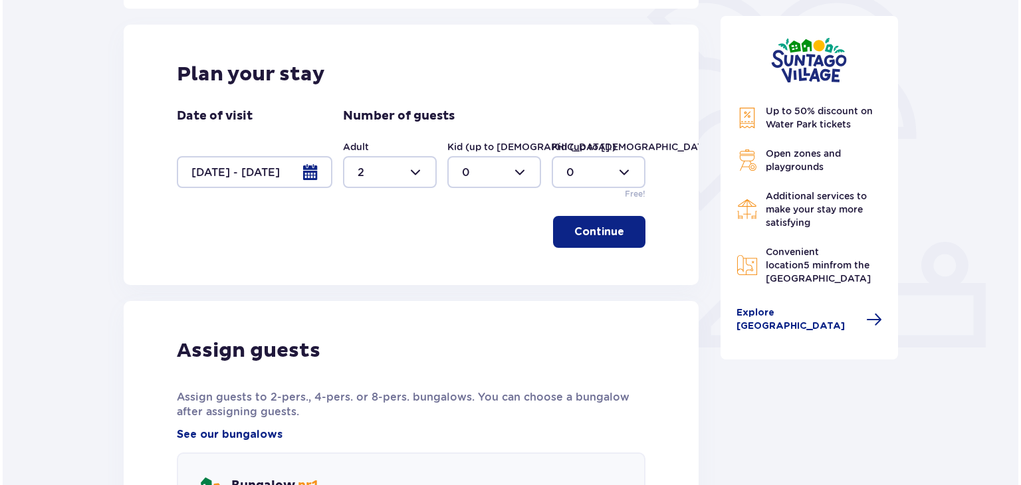
scroll to position [330, 0]
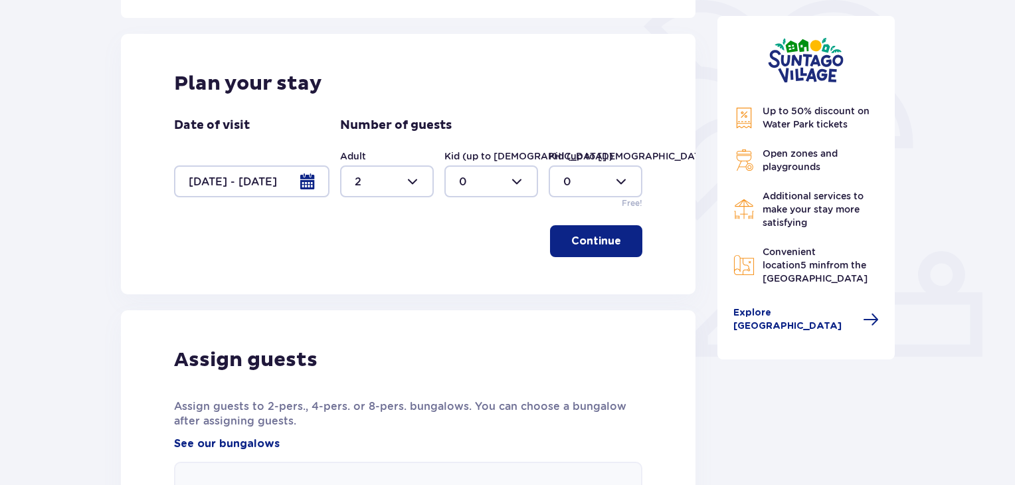
click at [245, 171] on div at bounding box center [251, 181] width 155 height 32
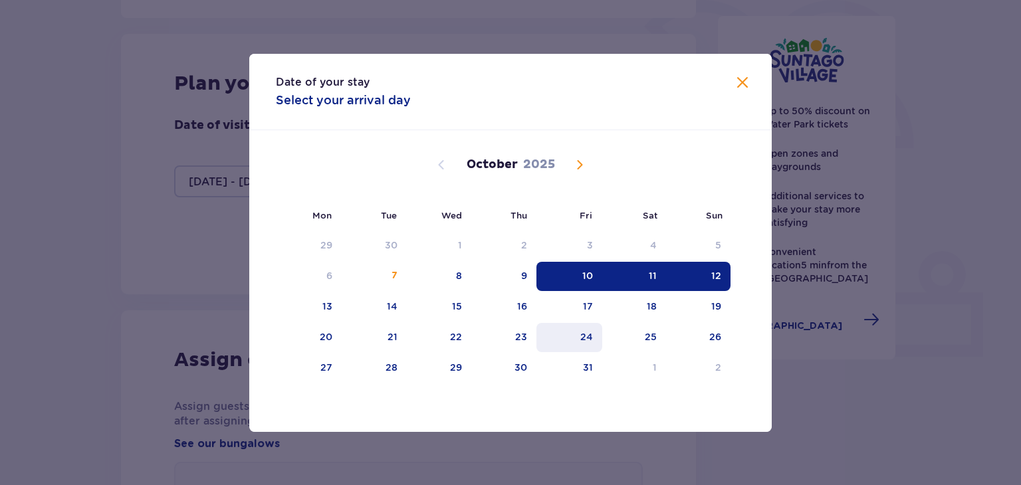
click at [589, 332] on div "24" at bounding box center [586, 336] width 13 height 13
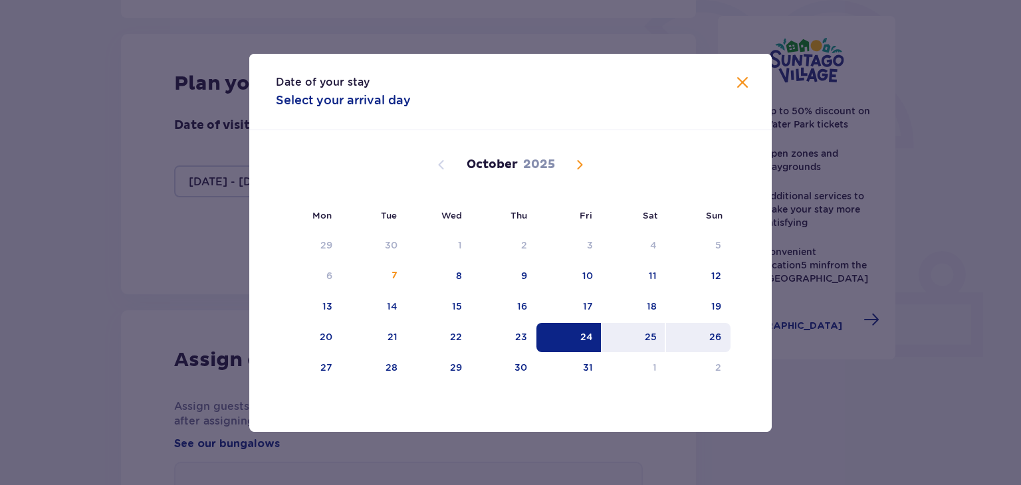
click at [718, 336] on div "26" at bounding box center [715, 336] width 12 height 13
type input "[DATE] - [DATE]"
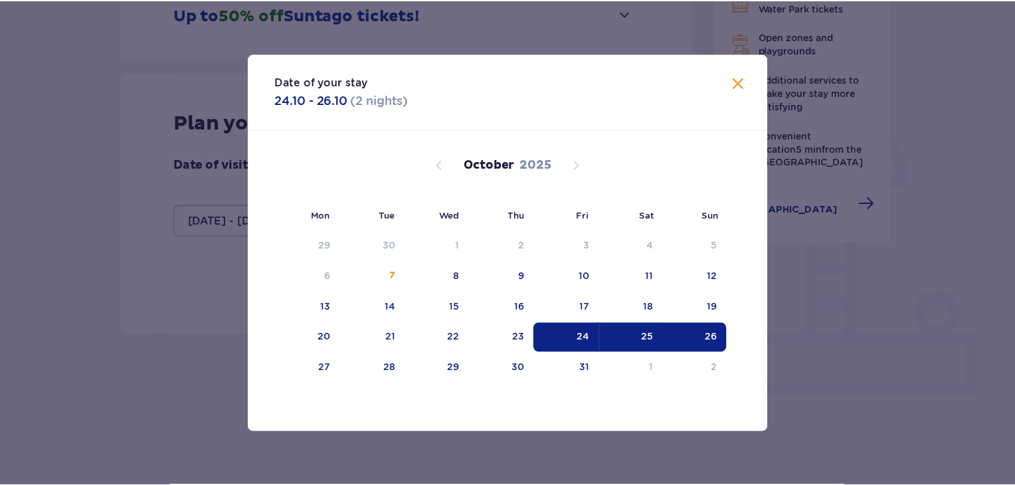
scroll to position [280, 0]
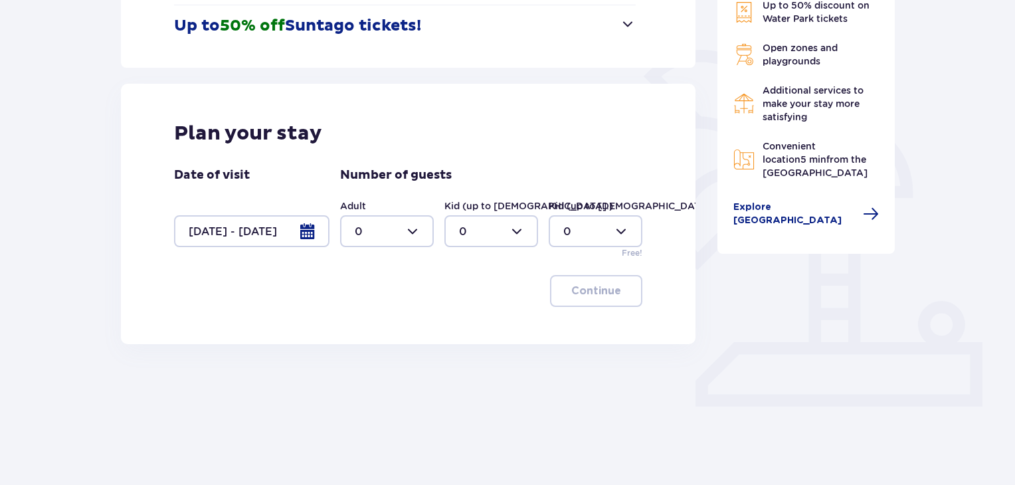
click at [367, 231] on div at bounding box center [387, 231] width 94 height 32
click at [372, 333] on div "2" at bounding box center [387, 327] width 64 height 15
type input "2"
click at [603, 282] on button "Continue" at bounding box center [596, 291] width 92 height 32
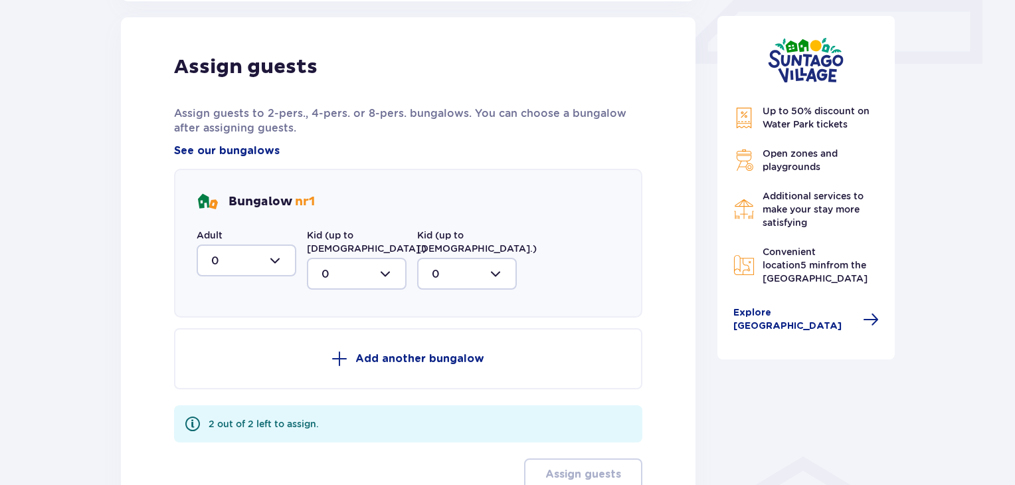
scroll to position [623, 0]
click at [261, 258] on div at bounding box center [247, 260] width 100 height 32
click at [255, 353] on div "2" at bounding box center [246, 356] width 70 height 15
type input "2"
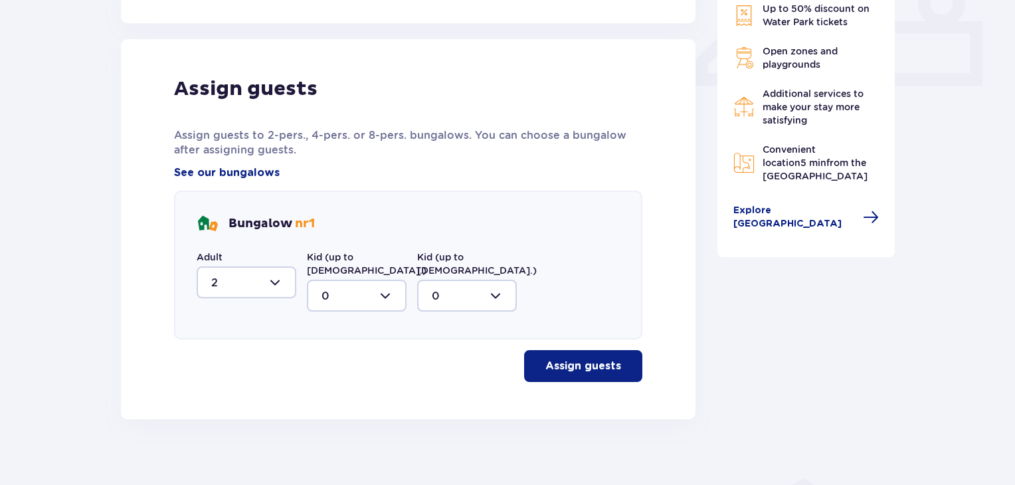
click at [590, 359] on p "Assign guests" at bounding box center [584, 366] width 76 height 15
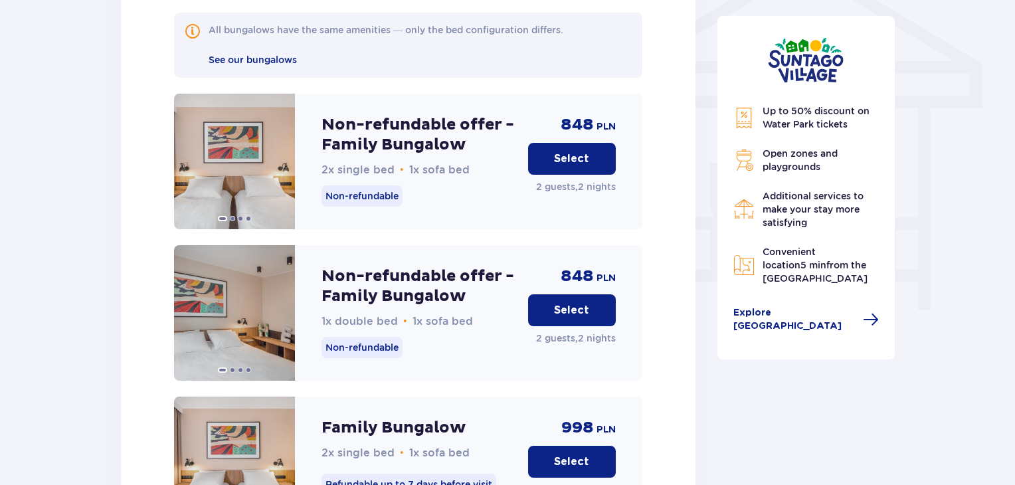
scroll to position [1138, 0]
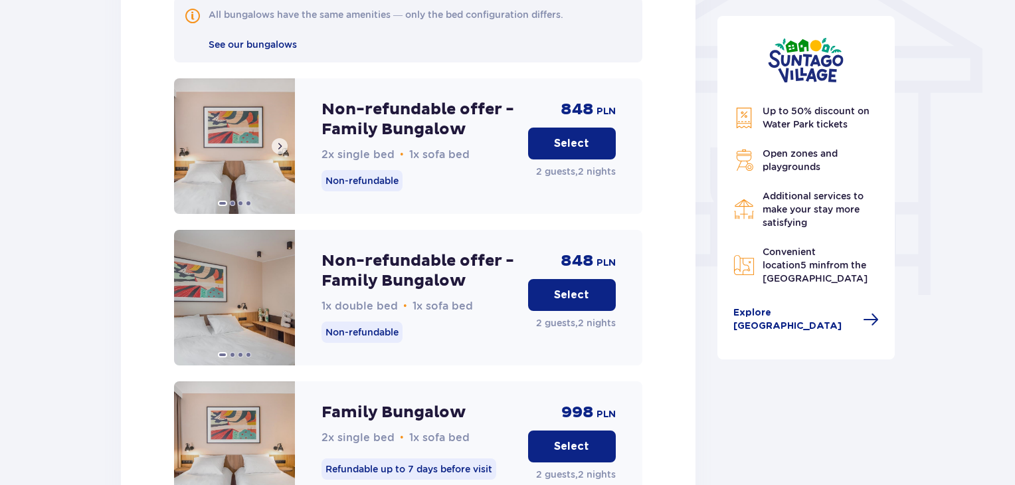
click at [282, 141] on span at bounding box center [279, 146] width 11 height 11
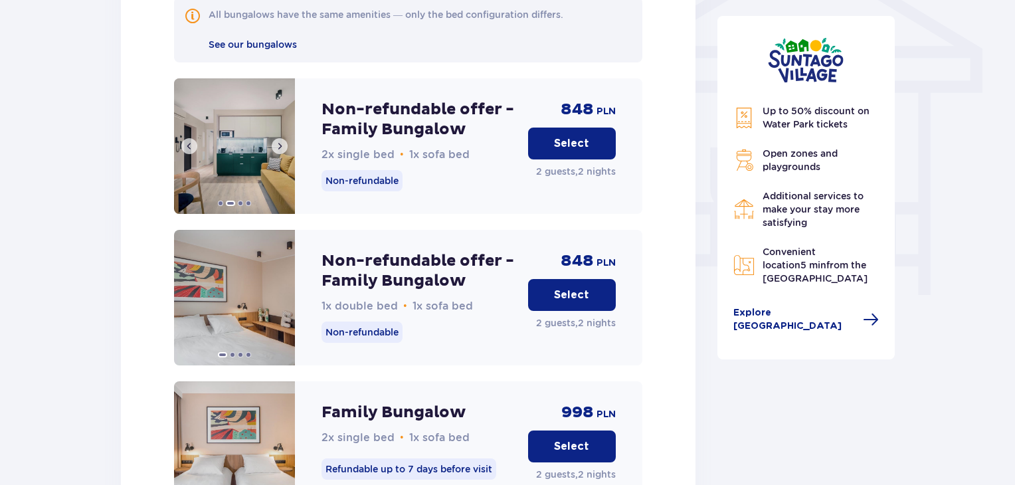
click at [282, 141] on span at bounding box center [279, 146] width 11 height 11
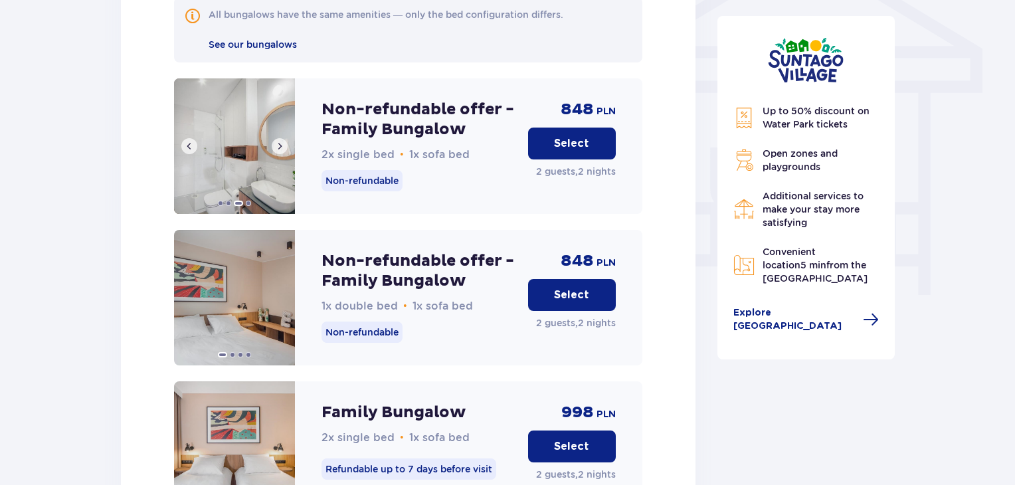
click at [282, 141] on span at bounding box center [279, 146] width 11 height 11
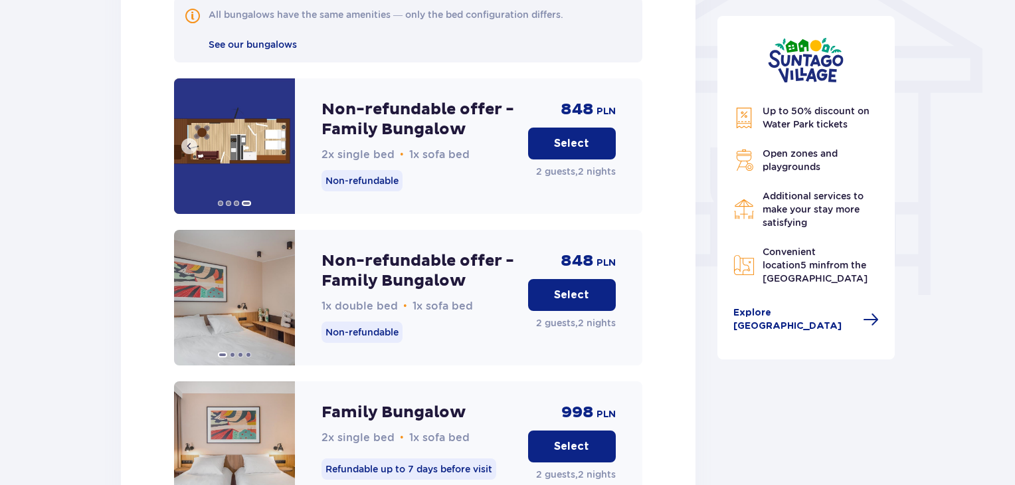
click at [282, 131] on img at bounding box center [234, 146] width 121 height 136
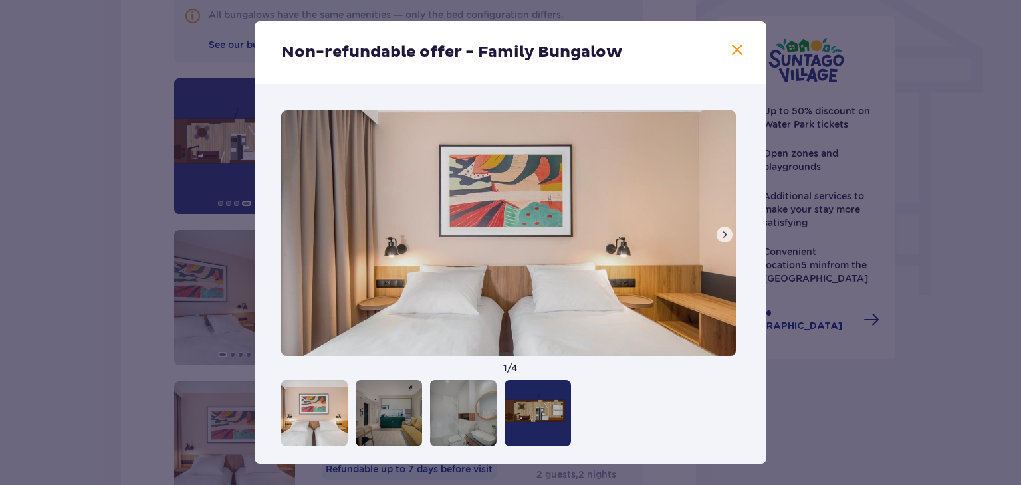
click at [720, 230] on span at bounding box center [724, 234] width 11 height 11
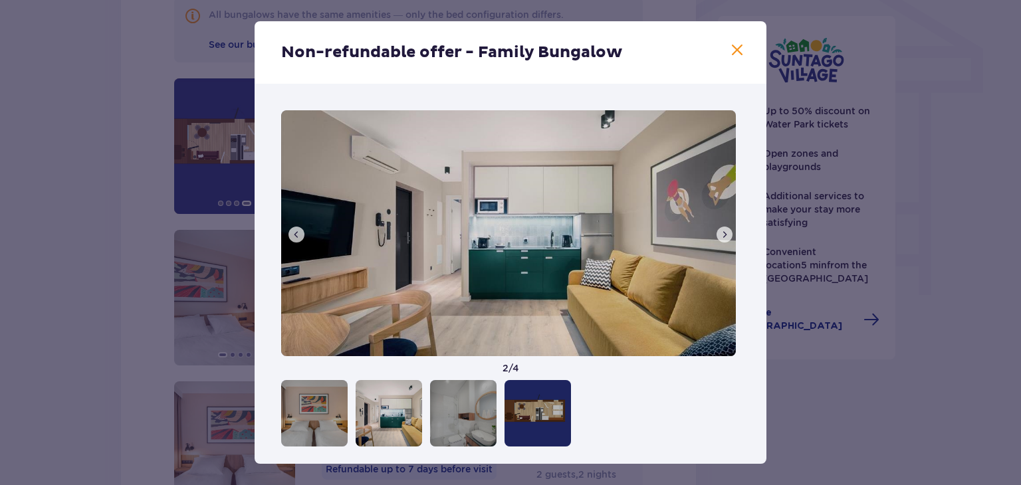
click at [721, 230] on span at bounding box center [724, 234] width 11 height 11
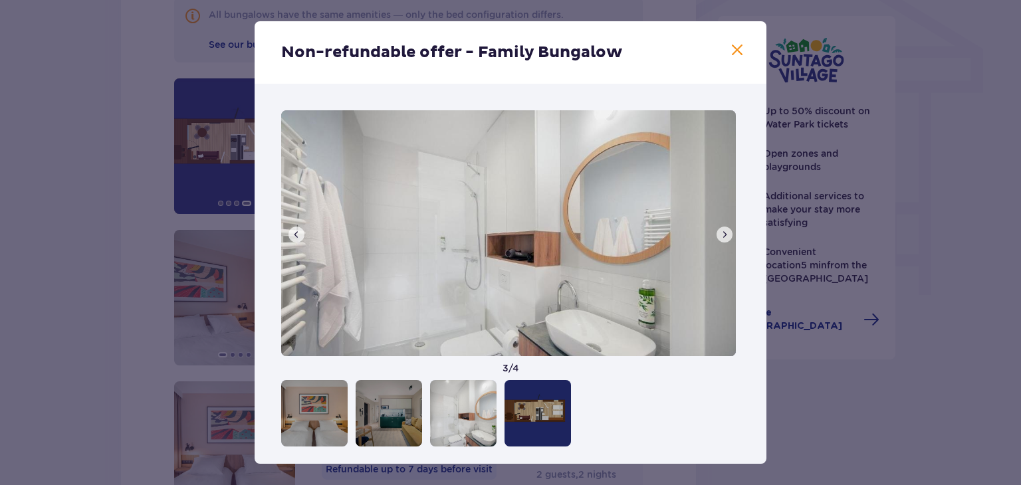
click at [733, 43] on div "Non-refundable offer - Family Bungalow" at bounding box center [511, 52] width 512 height 62
click at [731, 52] on span at bounding box center [737, 51] width 16 height 16
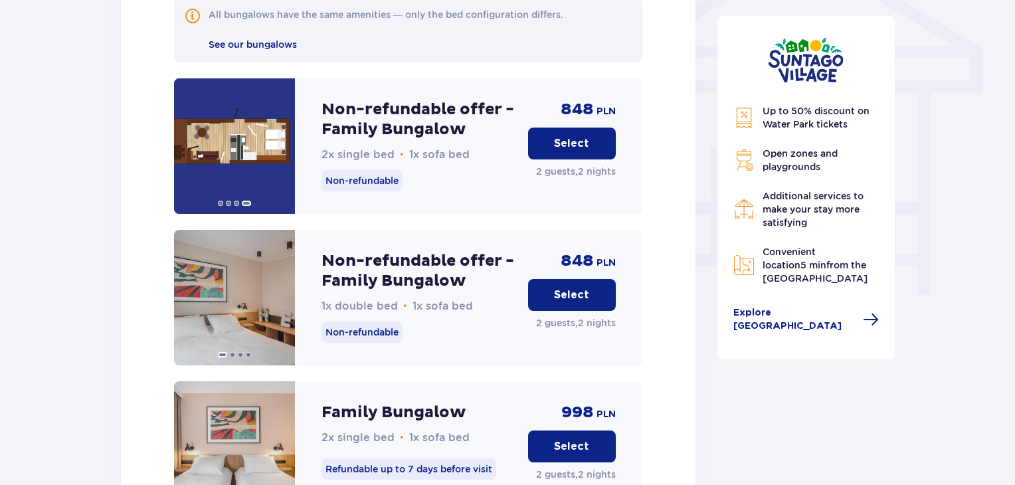
scroll to position [1205, 0]
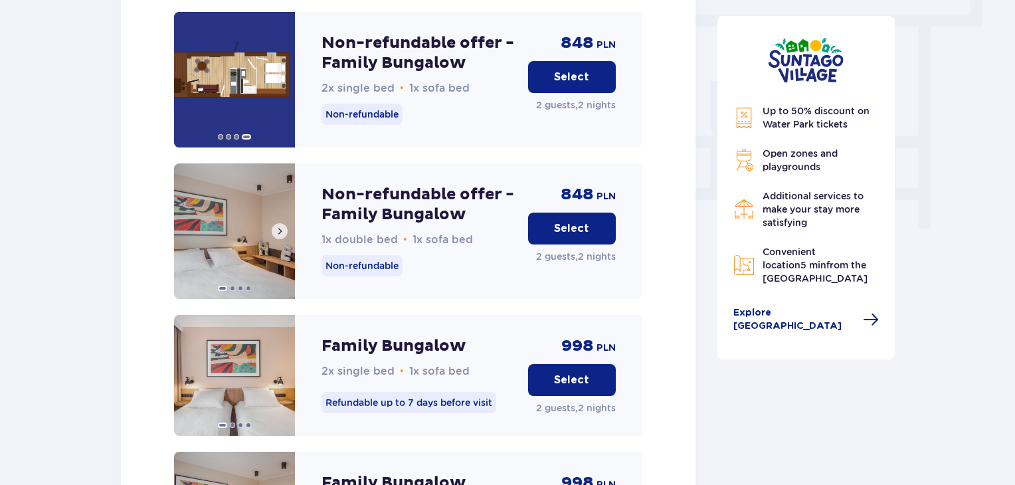
click at [284, 226] on span at bounding box center [279, 231] width 11 height 11
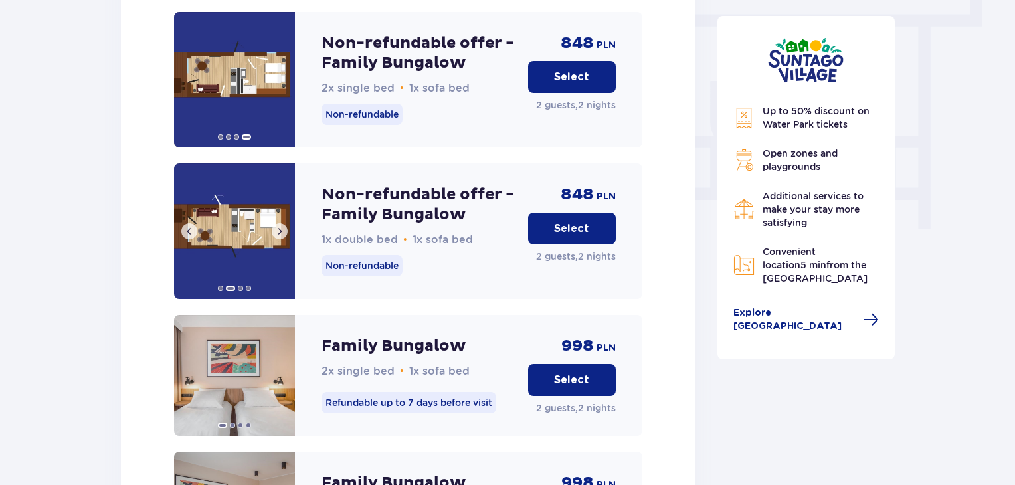
click at [281, 226] on span at bounding box center [279, 231] width 11 height 11
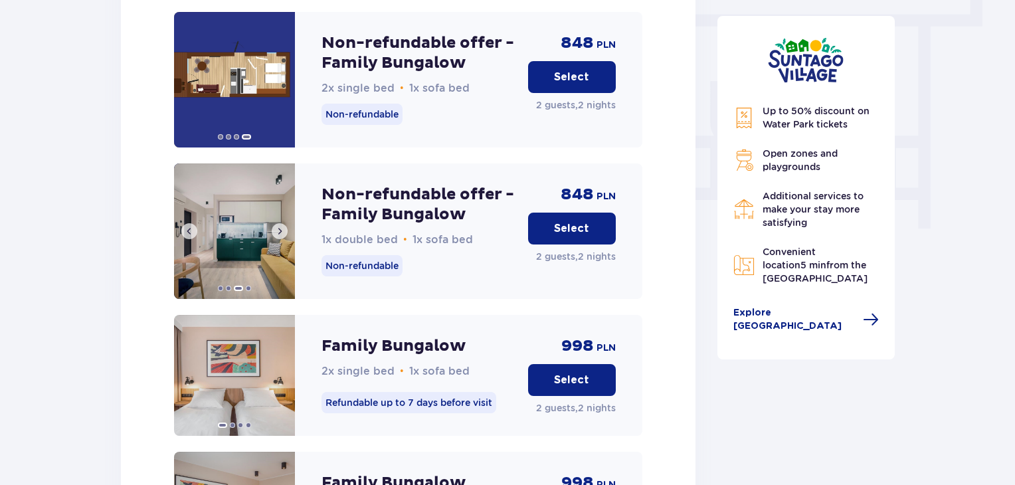
click at [282, 226] on span at bounding box center [279, 231] width 11 height 11
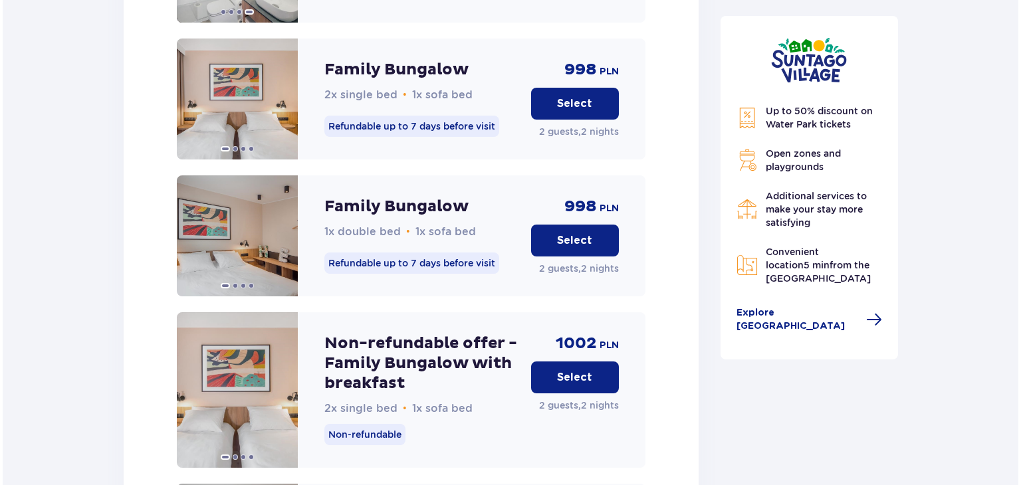
scroll to position [1471, 0]
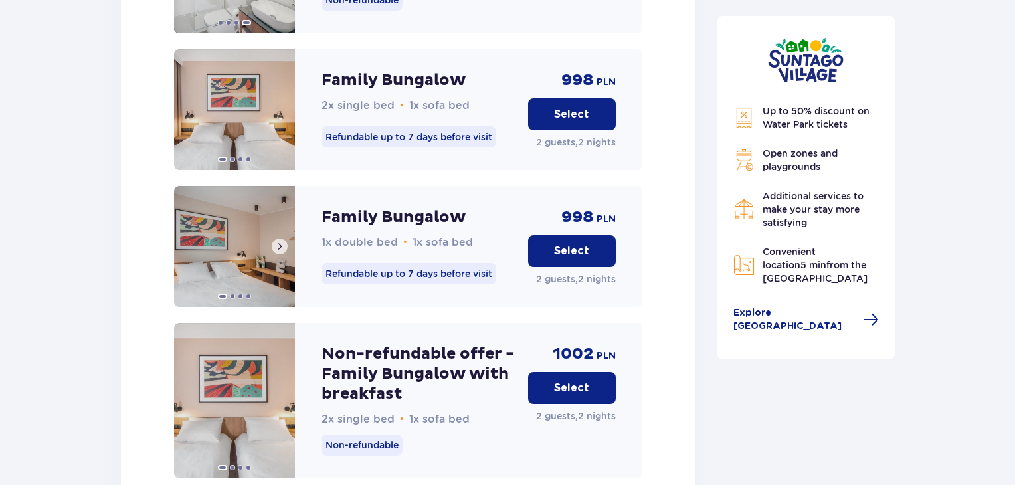
click at [284, 241] on span at bounding box center [279, 246] width 11 height 11
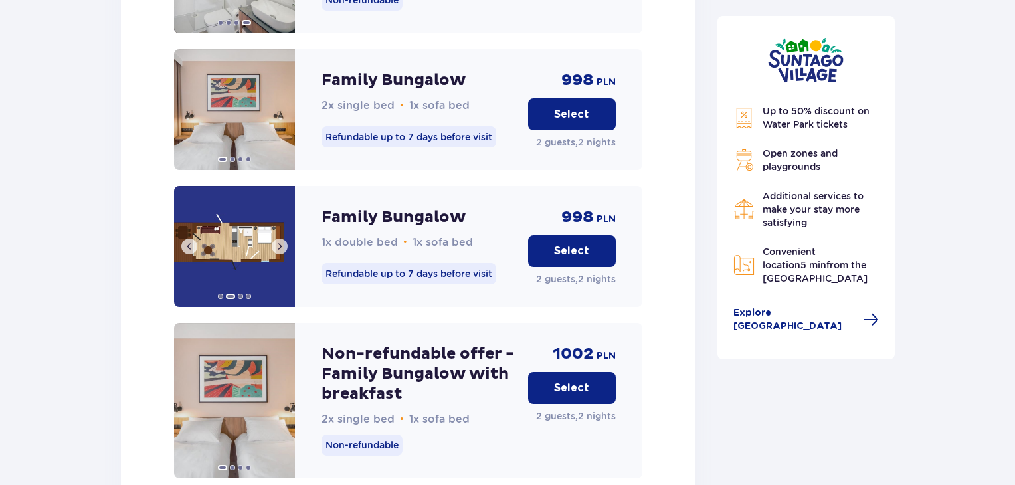
click at [283, 241] on span at bounding box center [279, 246] width 11 height 11
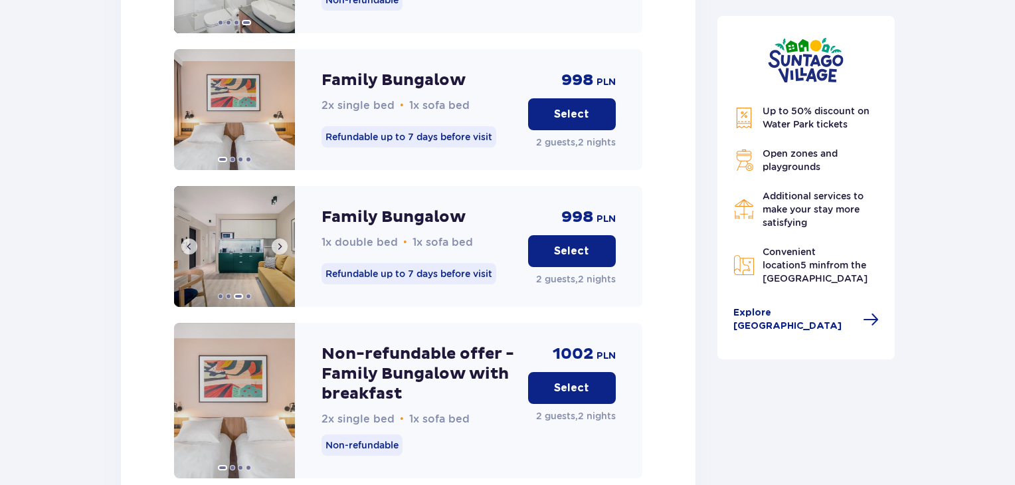
click at [283, 241] on span at bounding box center [279, 246] width 11 height 11
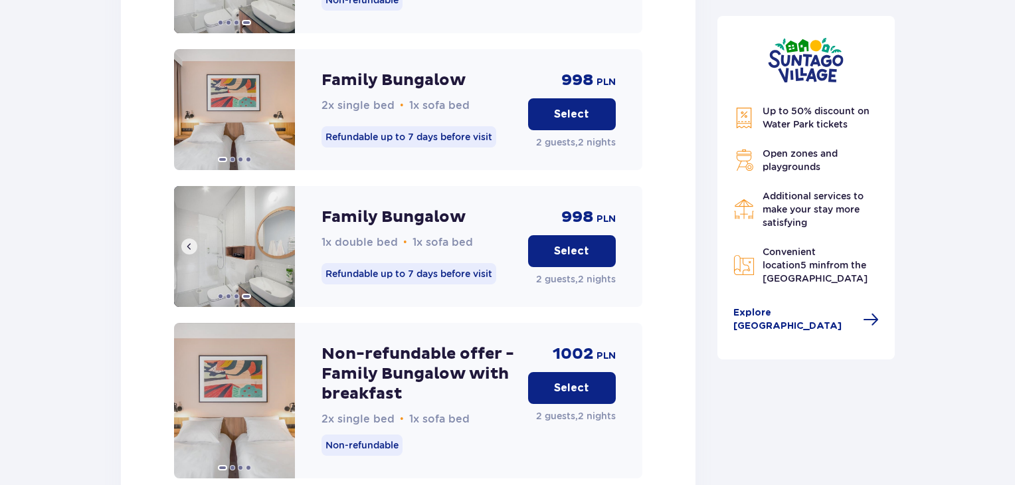
click at [283, 232] on img at bounding box center [234, 246] width 121 height 121
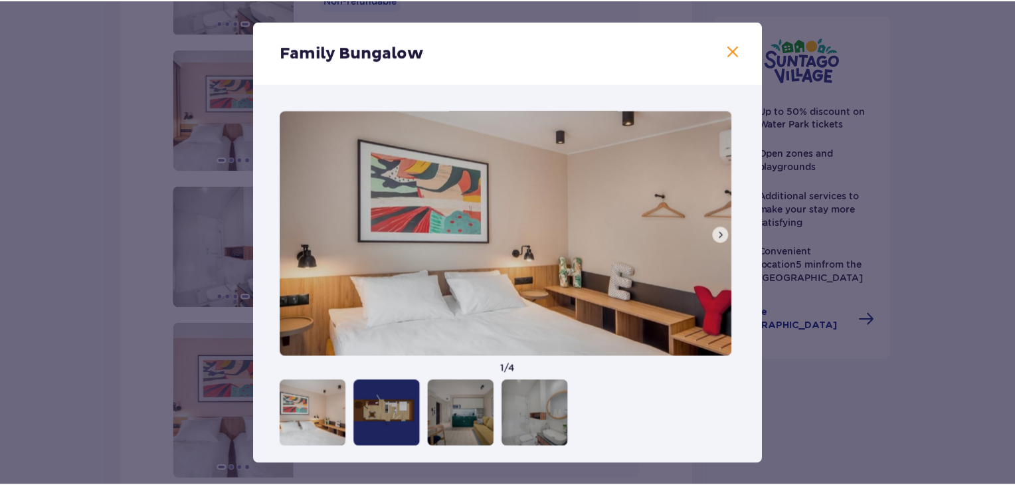
scroll to position [9, 0]
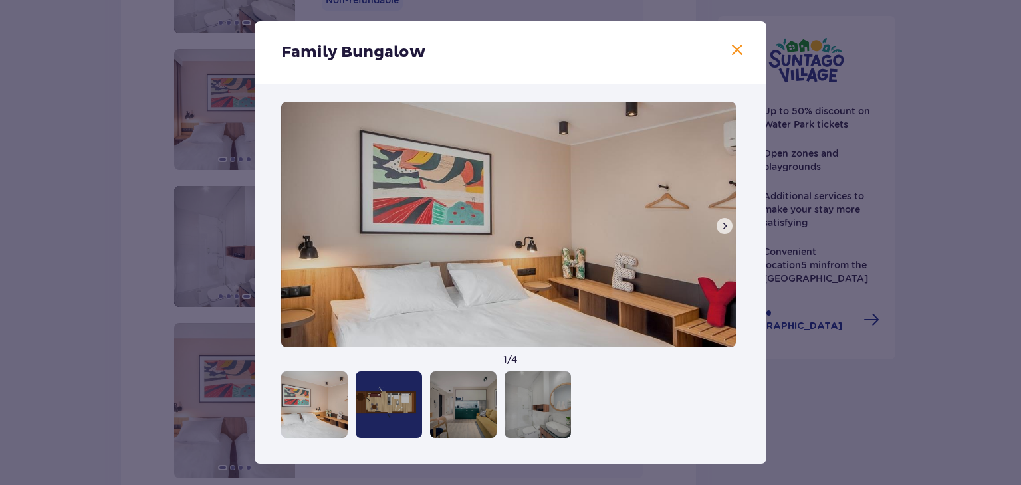
click at [719, 227] on span at bounding box center [724, 226] width 11 height 11
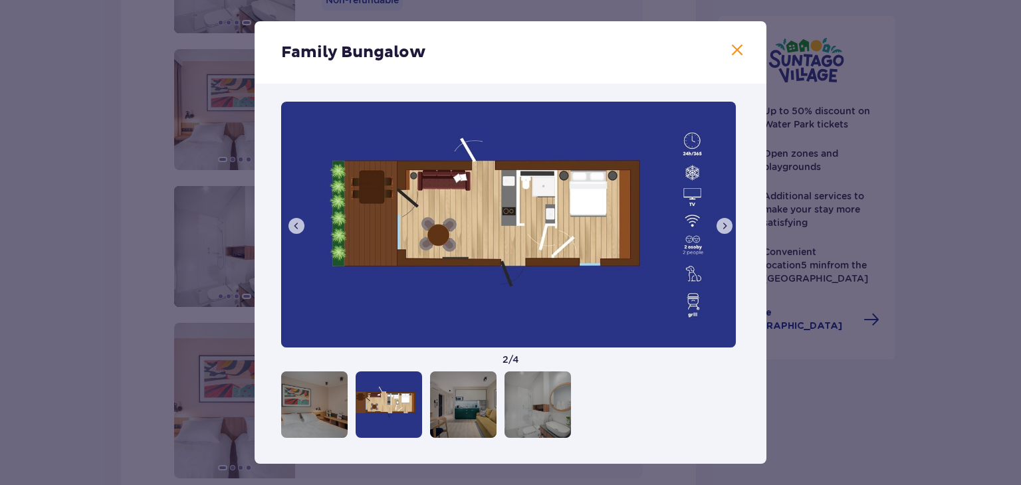
click at [719, 227] on span at bounding box center [724, 226] width 11 height 11
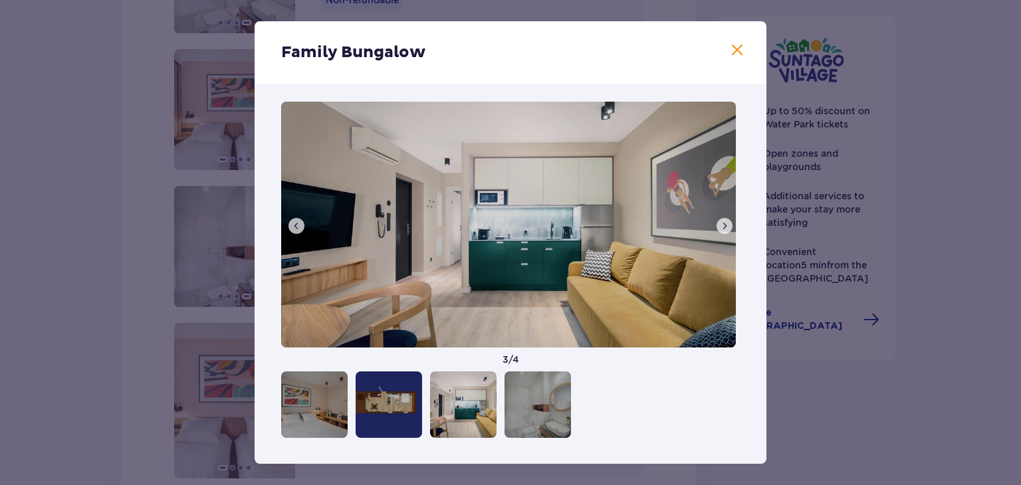
click at [719, 227] on span at bounding box center [724, 226] width 11 height 11
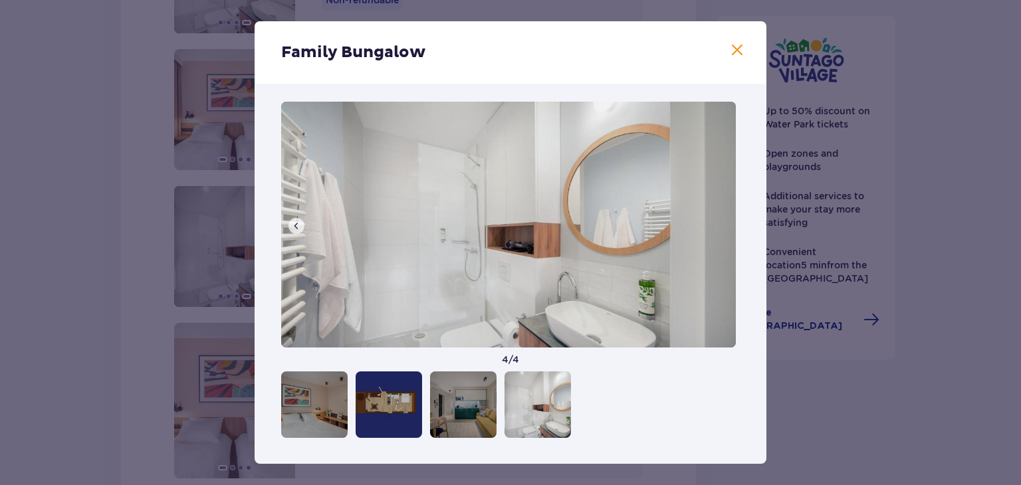
click at [734, 49] on span at bounding box center [737, 51] width 16 height 16
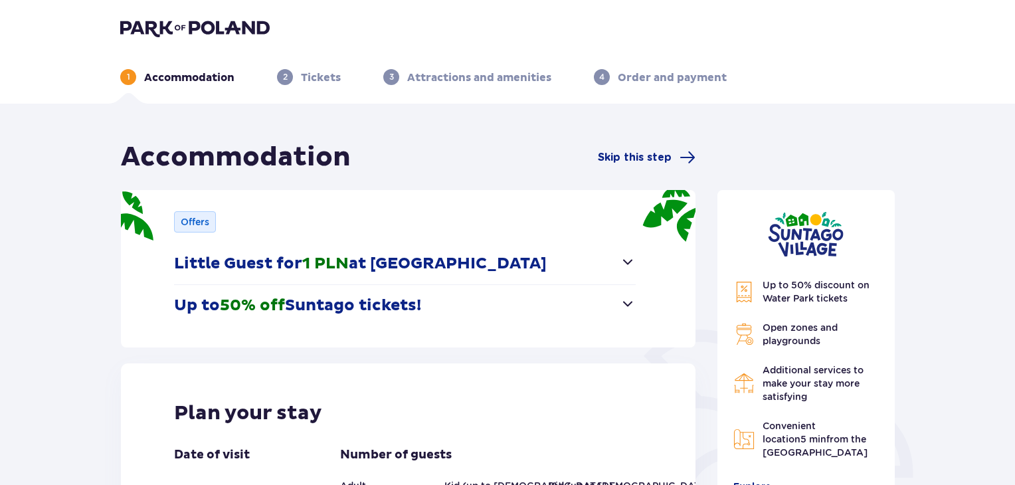
click at [534, 304] on button "Up to 50% off Suntago tickets!" at bounding box center [405, 305] width 462 height 41
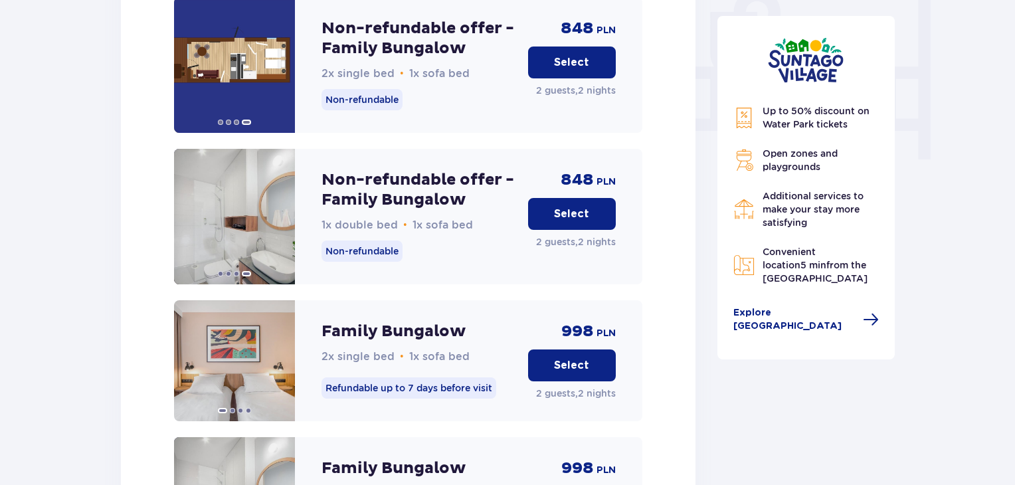
scroll to position [1196, 0]
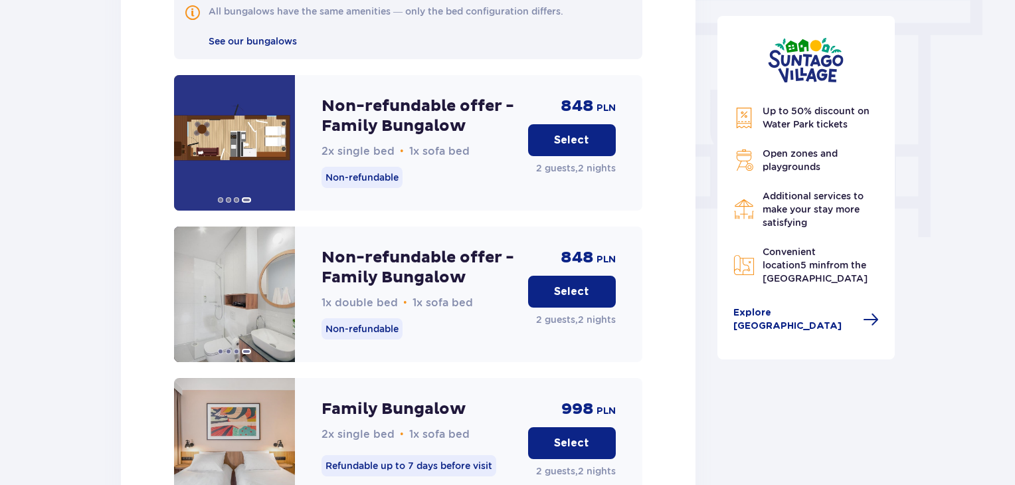
click at [577, 284] on p "Select" at bounding box center [571, 291] width 35 height 15
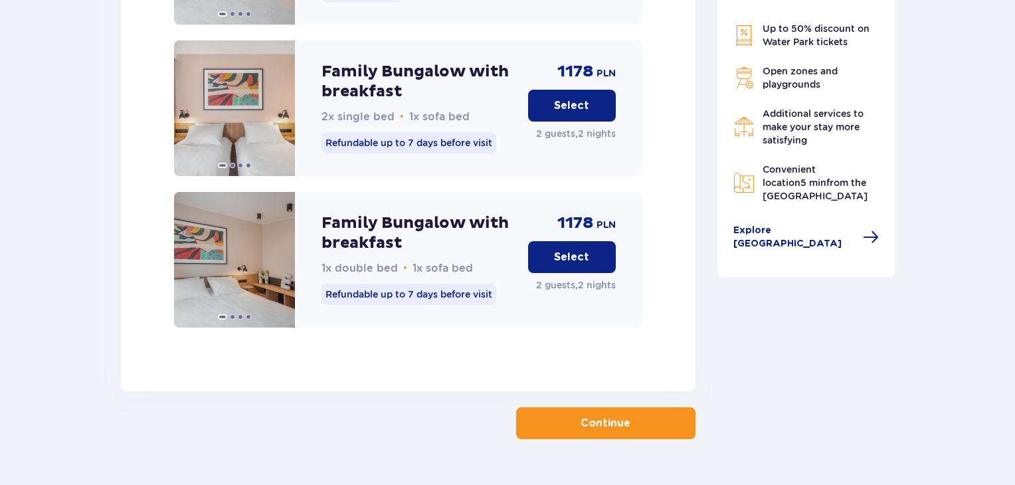
scroll to position [2158, 0]
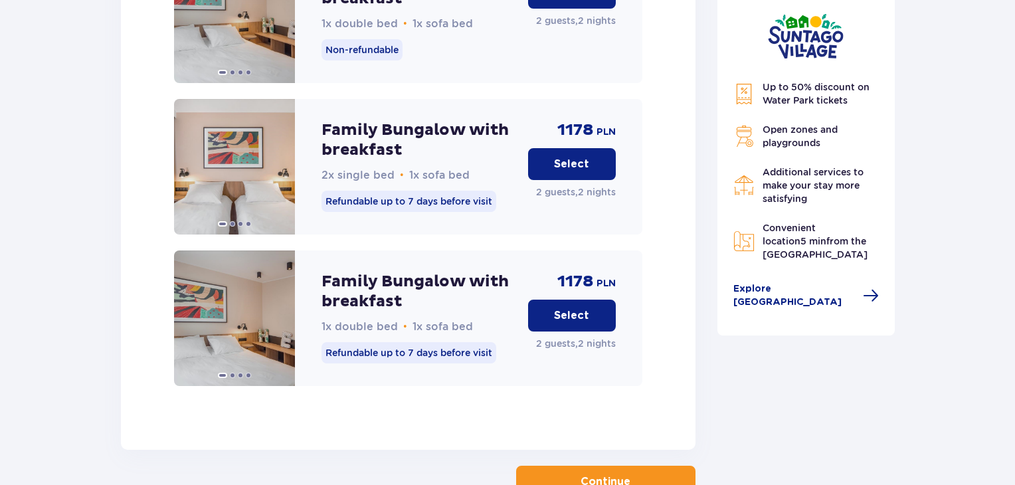
drag, startPoint x: 687, startPoint y: 365, endPoint x: 710, endPoint y: 363, distance: 22.6
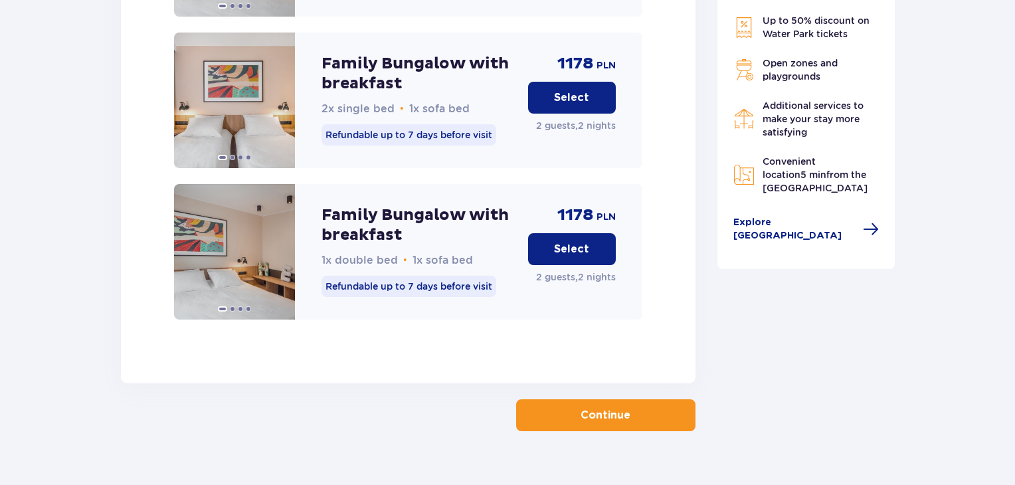
click at [590, 408] on p "Continue" at bounding box center [606, 415] width 50 height 15
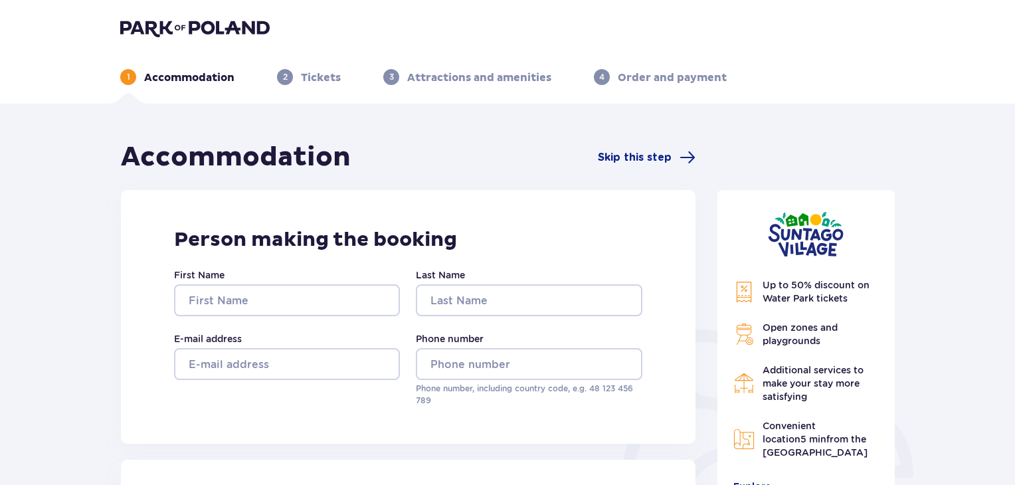
click at [488, 80] on p "Attractions and amenities" at bounding box center [479, 77] width 144 height 15
click at [622, 144] on div "Accommodation Skip this step" at bounding box center [408, 157] width 575 height 33
click at [641, 158] on span "Skip this step" at bounding box center [635, 157] width 74 height 15
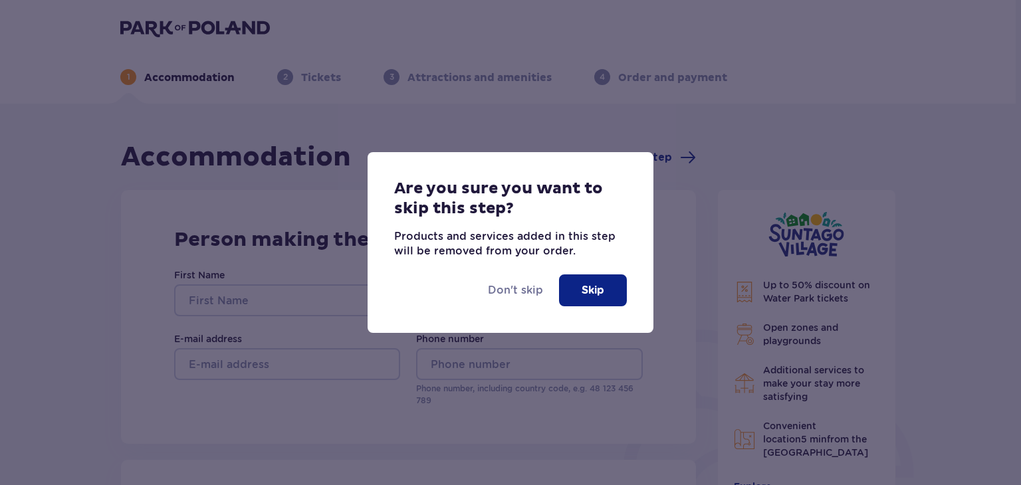
click at [589, 282] on button "Skip" at bounding box center [593, 290] width 68 height 32
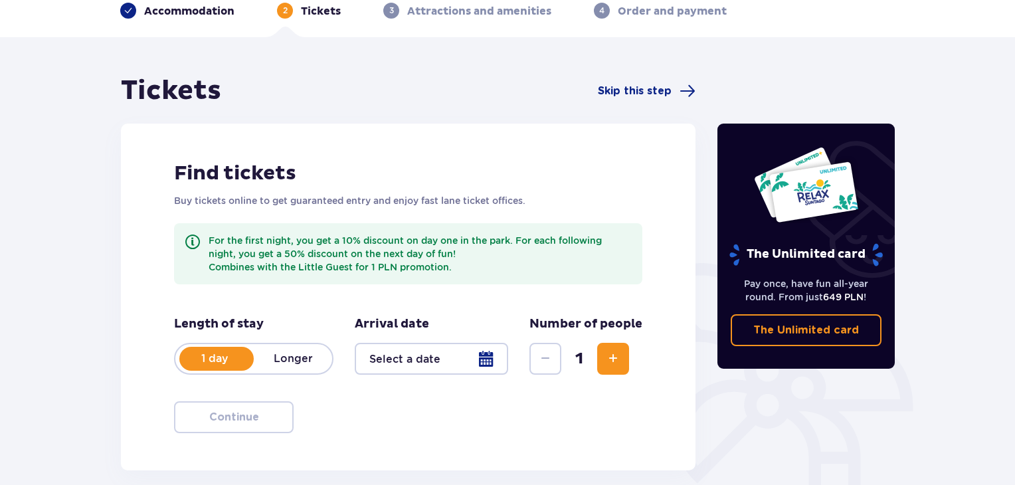
scroll to position [192, 0]
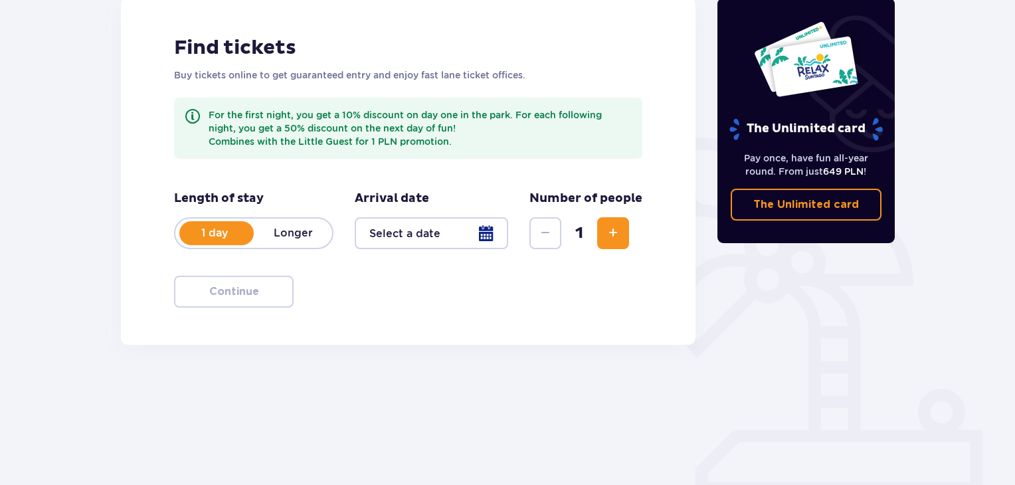
click at [290, 241] on div "1 day Longer" at bounding box center [253, 233] width 159 height 32
click at [431, 242] on div at bounding box center [431, 233] width 153 height 32
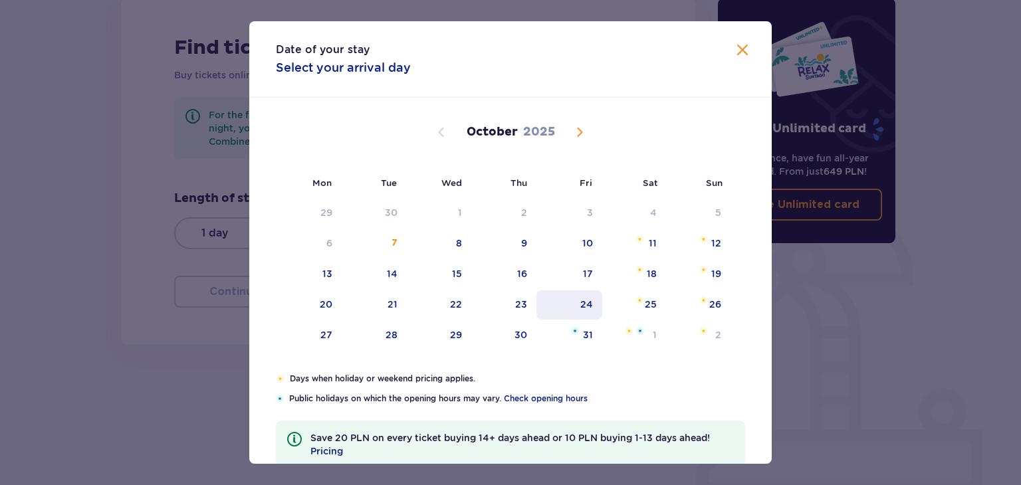
click at [587, 298] on div "24" at bounding box center [586, 304] width 13 height 13
click at [722, 306] on div "26" at bounding box center [698, 304] width 64 height 29
type input "[DATE] - [DATE]"
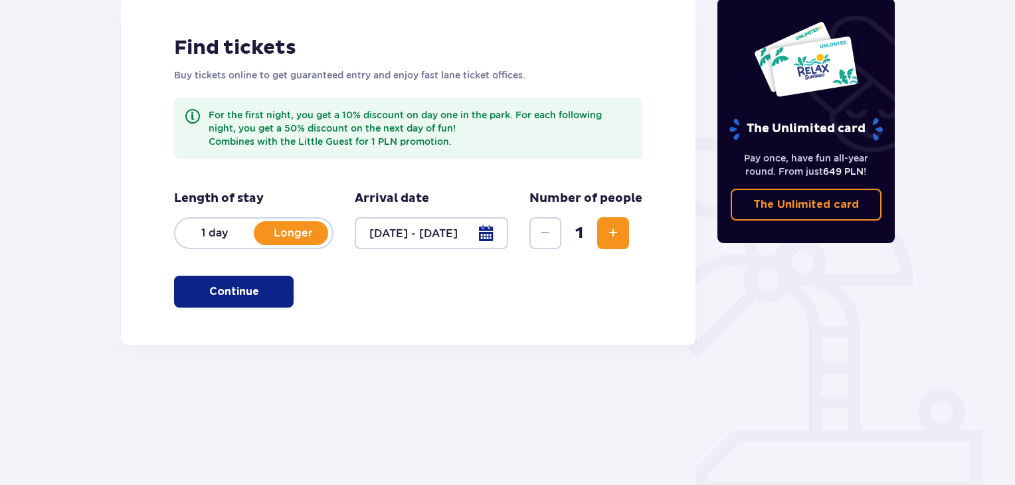
click at [605, 236] on span "Increase" at bounding box center [613, 233] width 16 height 16
click at [256, 292] on span "button" at bounding box center [262, 292] width 16 height 16
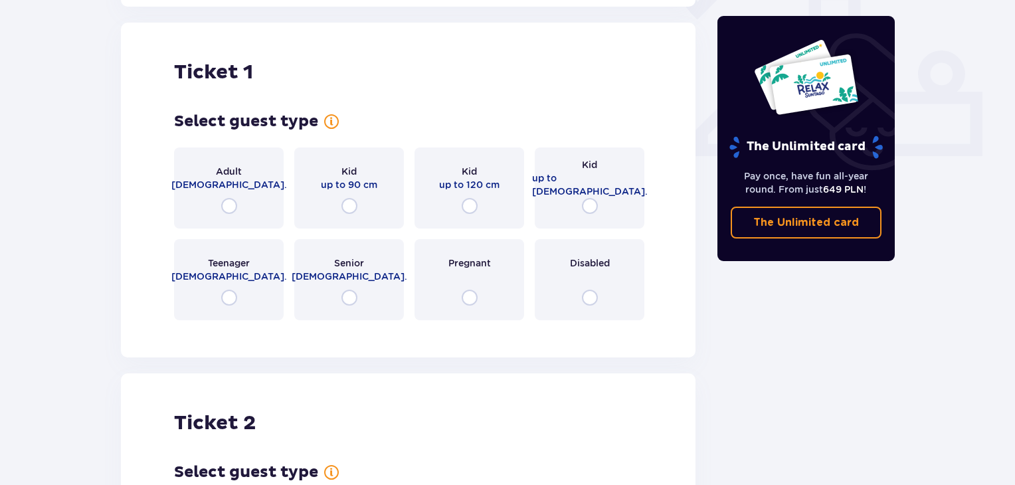
scroll to position [537, 0]
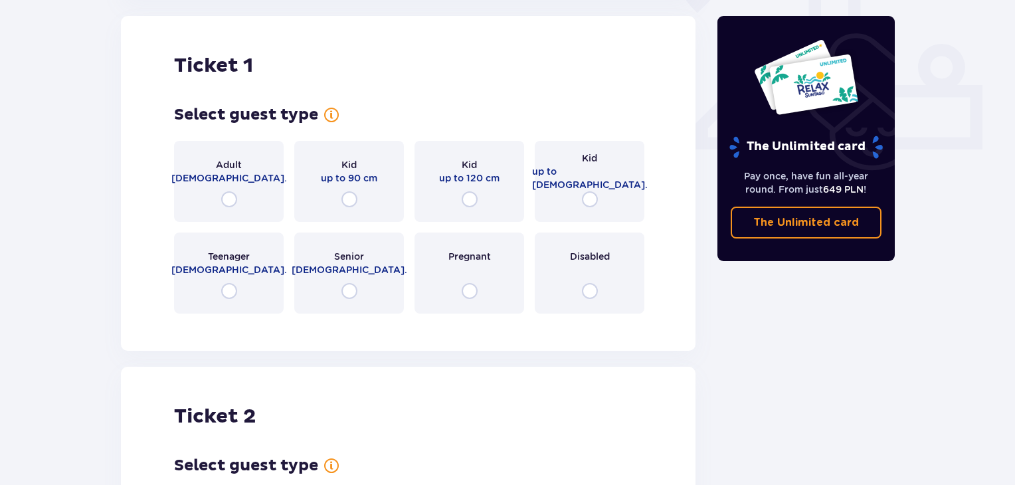
click at [259, 211] on div "Adult [DEMOGRAPHIC_DATA]." at bounding box center [229, 181] width 110 height 81
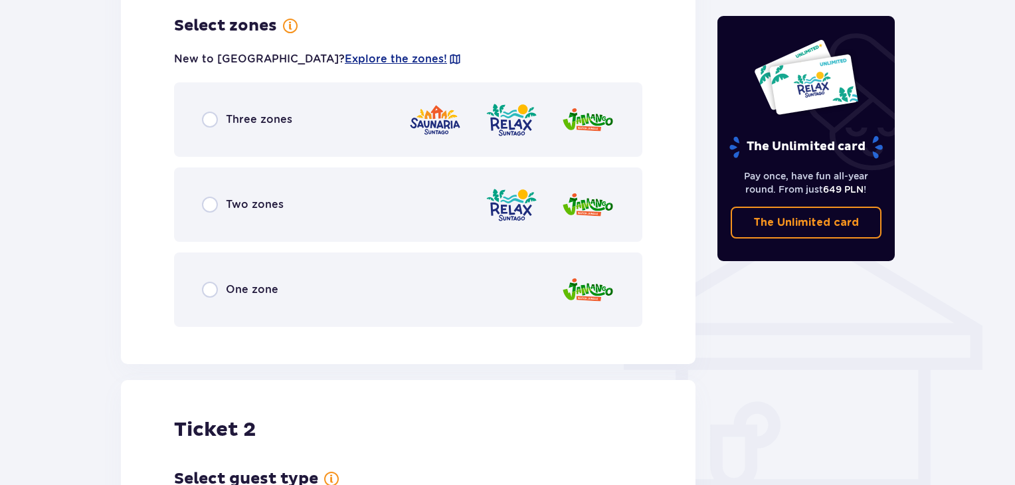
scroll to position [864, 0]
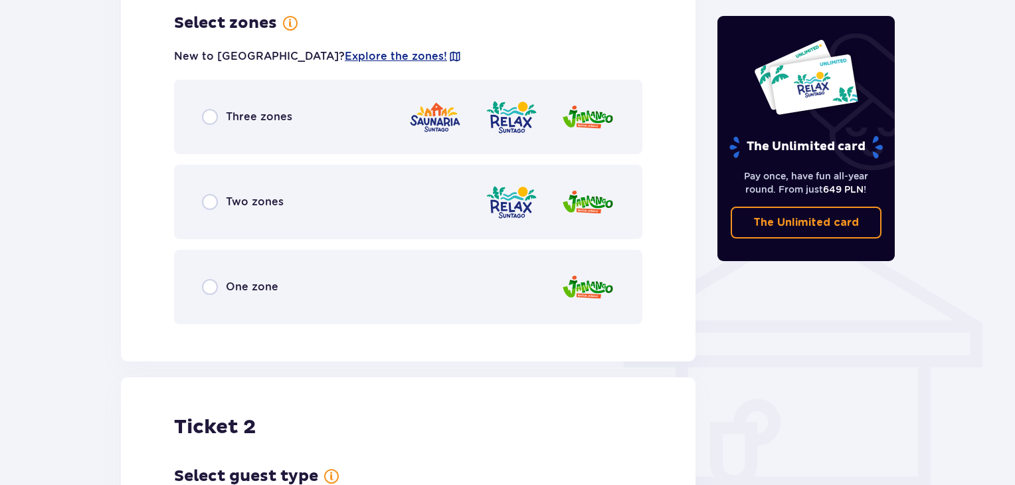
click at [276, 144] on div "Three zones" at bounding box center [408, 117] width 468 height 74
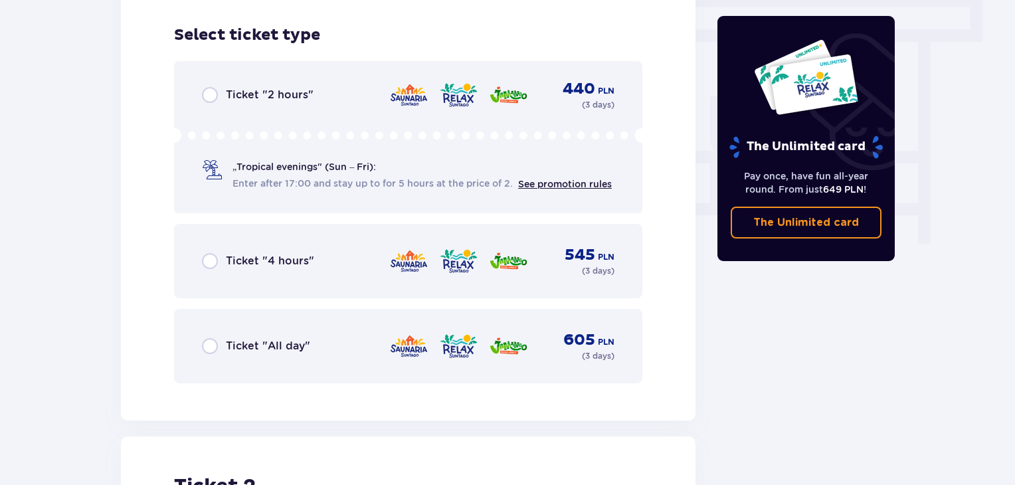
scroll to position [1199, 0]
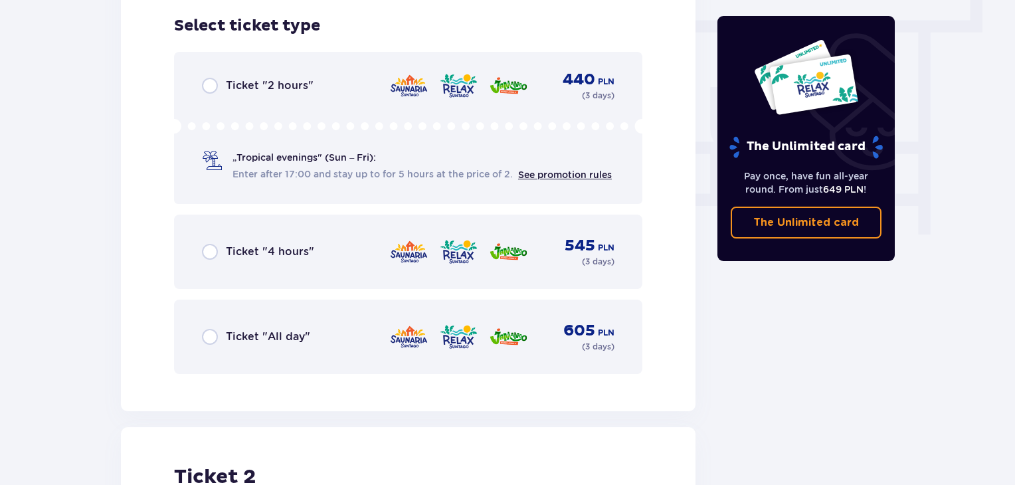
click at [330, 88] on div "Ticket "2 hours" 440 PLN ( 3 days )" at bounding box center [408, 85] width 413 height 19
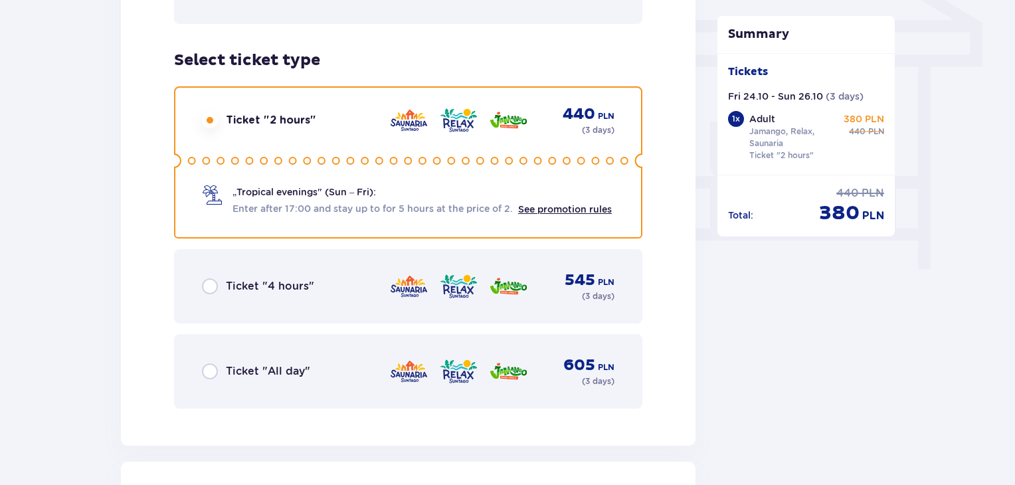
scroll to position [1144, 0]
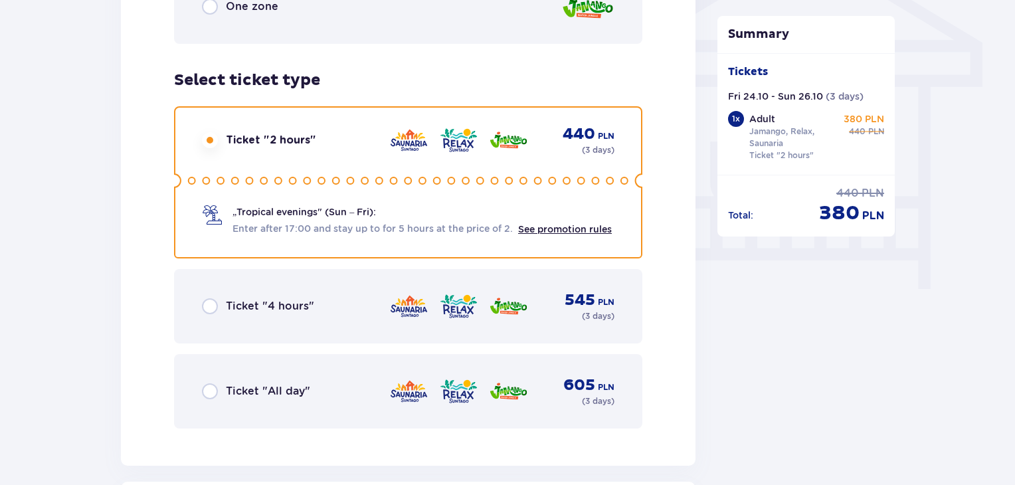
click at [314, 397] on div "Ticket "All day" 605 PLN ( 3 days )" at bounding box center [408, 391] width 413 height 32
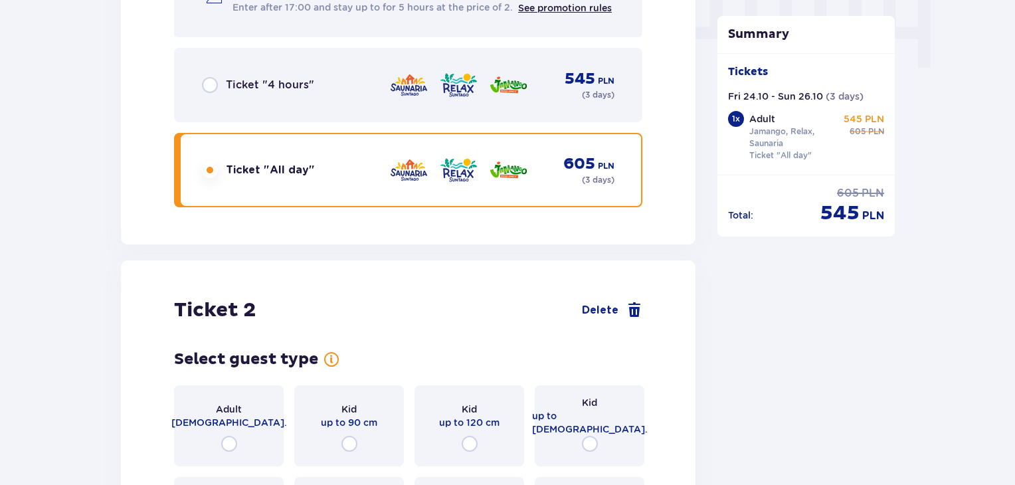
scroll to position [1619, 0]
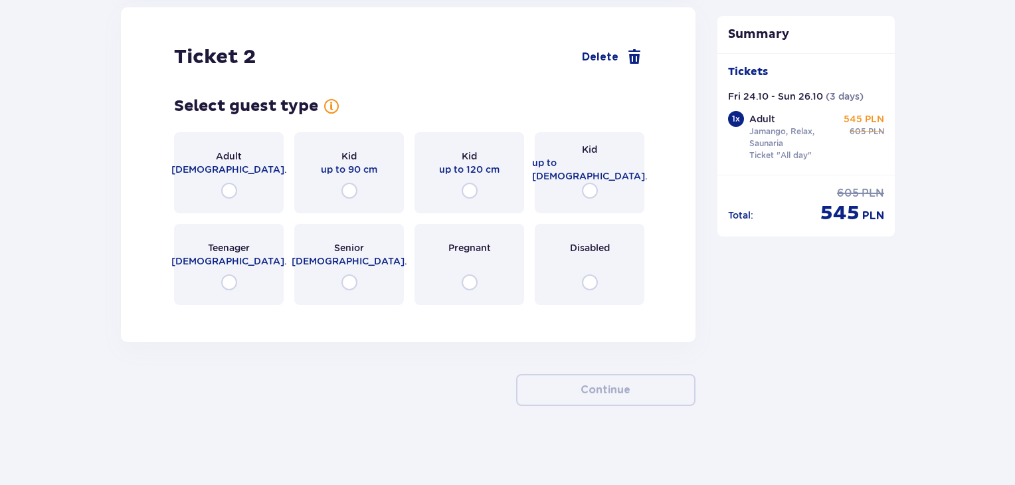
click at [252, 191] on div "Adult [DEMOGRAPHIC_DATA]." at bounding box center [229, 172] width 110 height 81
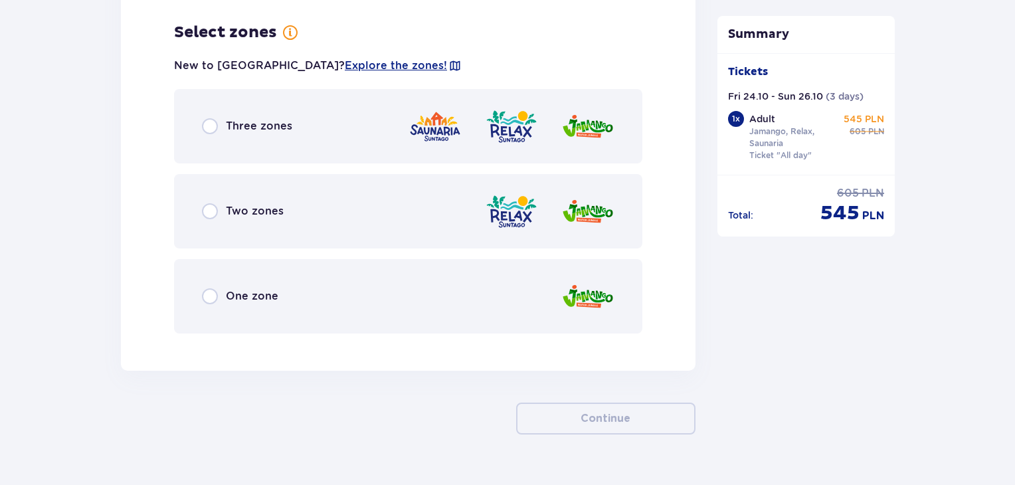
scroll to position [1934, 0]
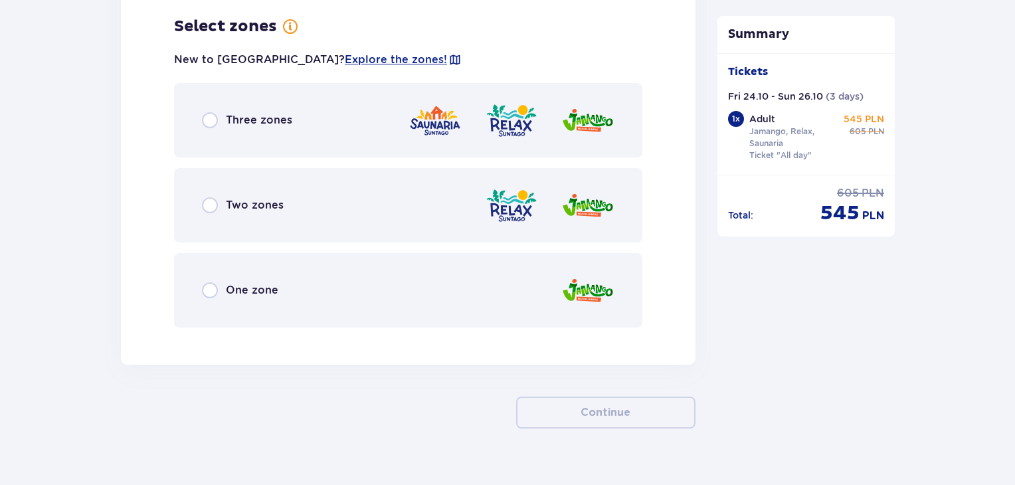
click at [330, 115] on div "Three zones" at bounding box center [408, 120] width 468 height 74
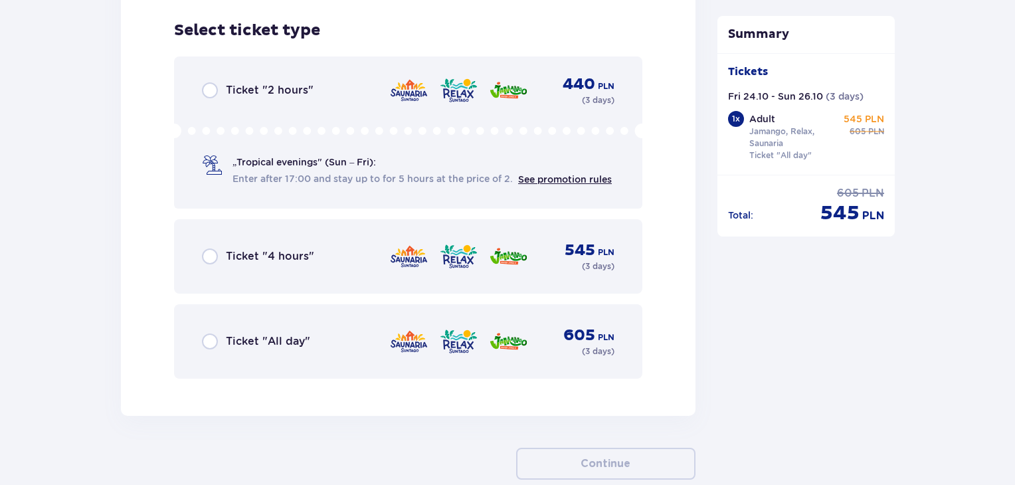
scroll to position [2271, 0]
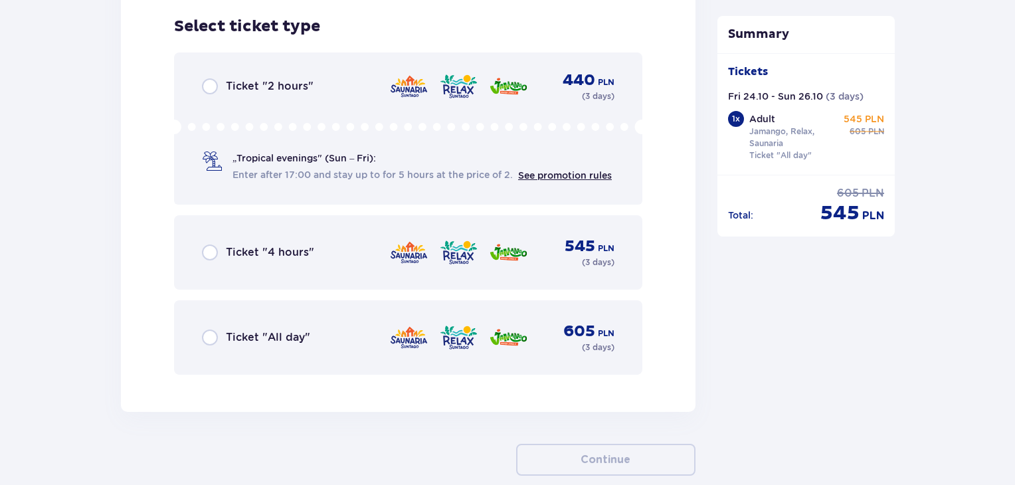
click at [320, 342] on div "Ticket "All day" 605 PLN ( 3 days )" at bounding box center [408, 338] width 413 height 32
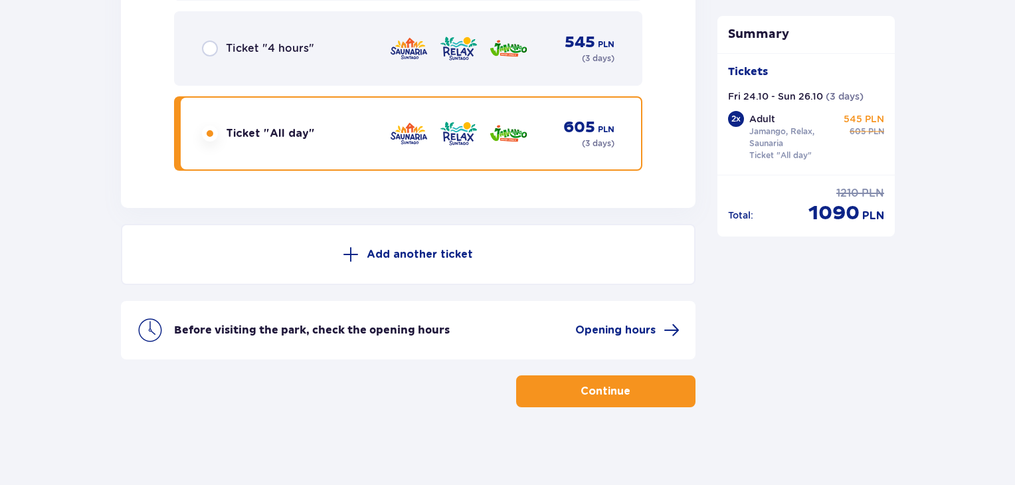
scroll to position [2476, 0]
click at [566, 382] on button "Continue" at bounding box center [605, 391] width 179 height 32
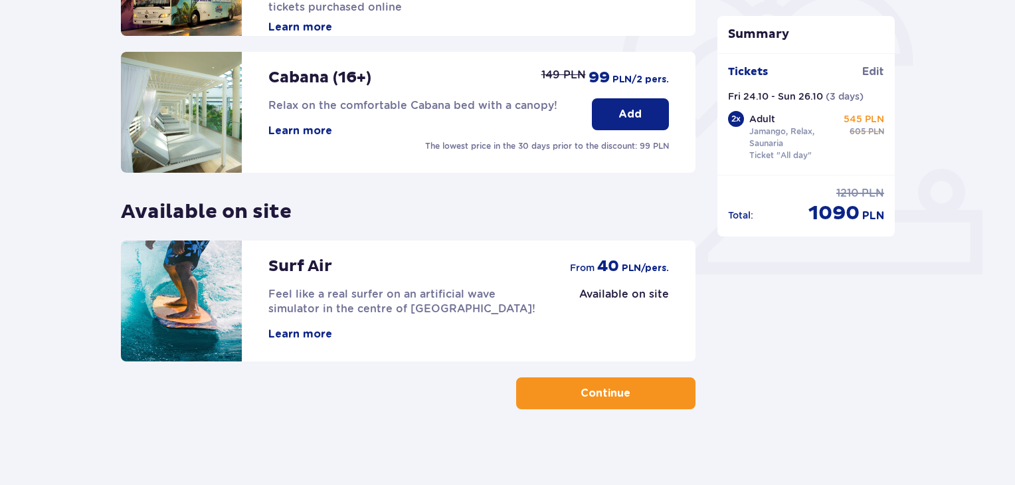
scroll to position [416, 0]
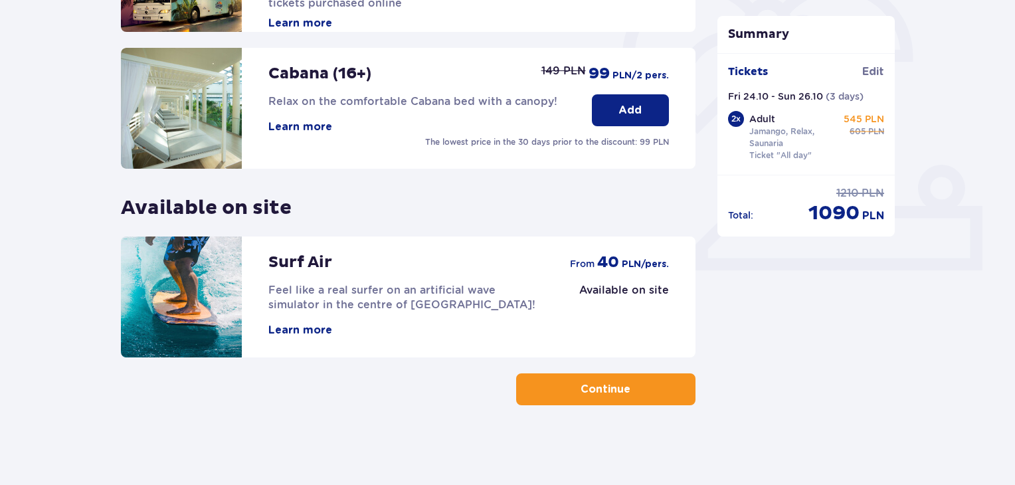
click at [613, 389] on p "Continue" at bounding box center [606, 389] width 50 height 15
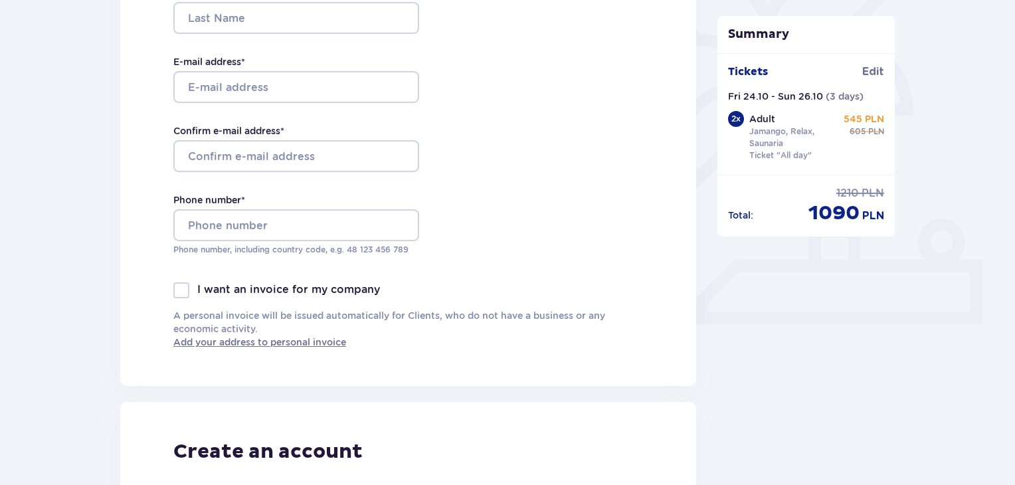
scroll to position [465, 0]
